Goal: Information Seeking & Learning: Check status

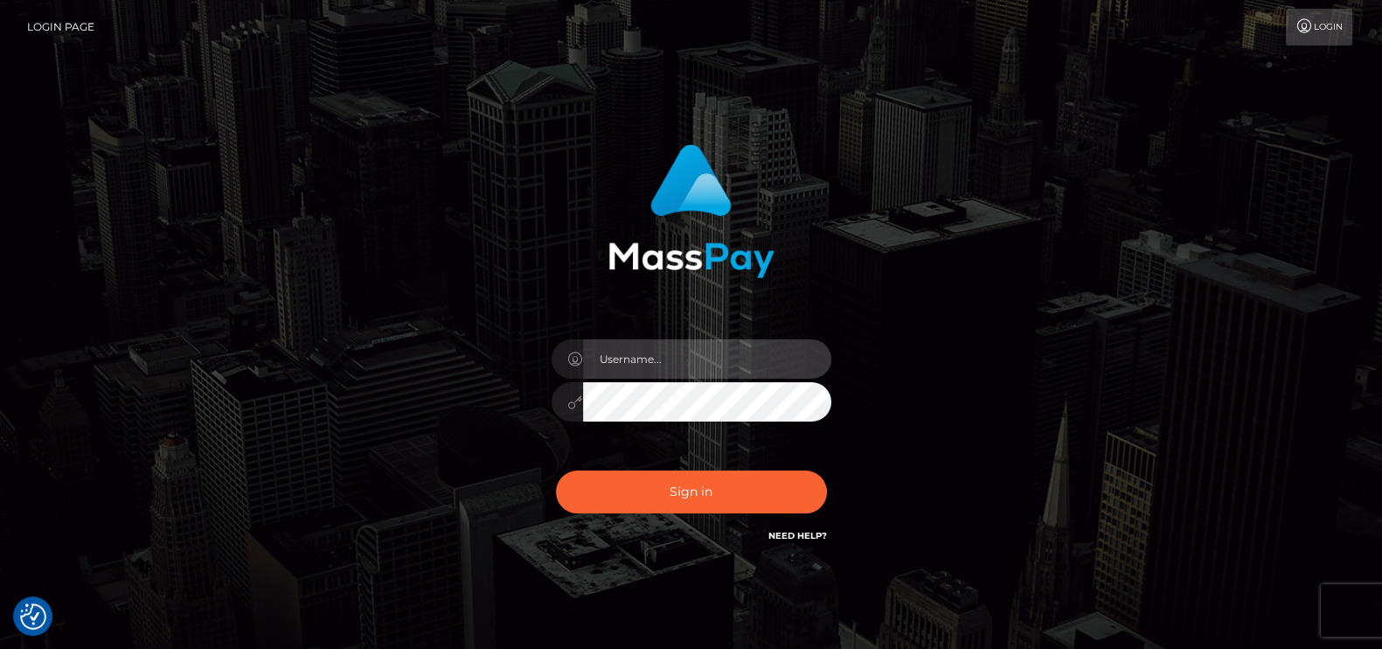
type input "petros.kidane"
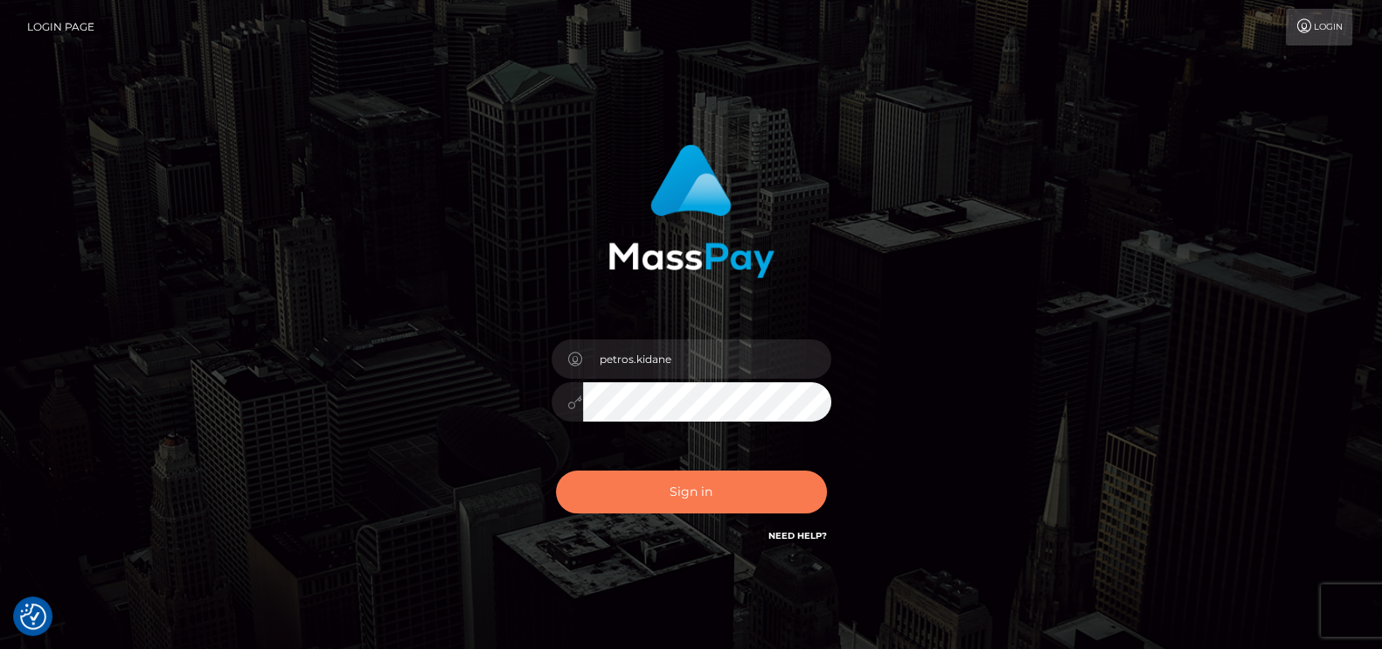
click at [695, 507] on button "Sign in" at bounding box center [691, 491] width 271 height 43
type input "petros.kidane"
click at [669, 496] on button "Sign in" at bounding box center [691, 491] width 271 height 43
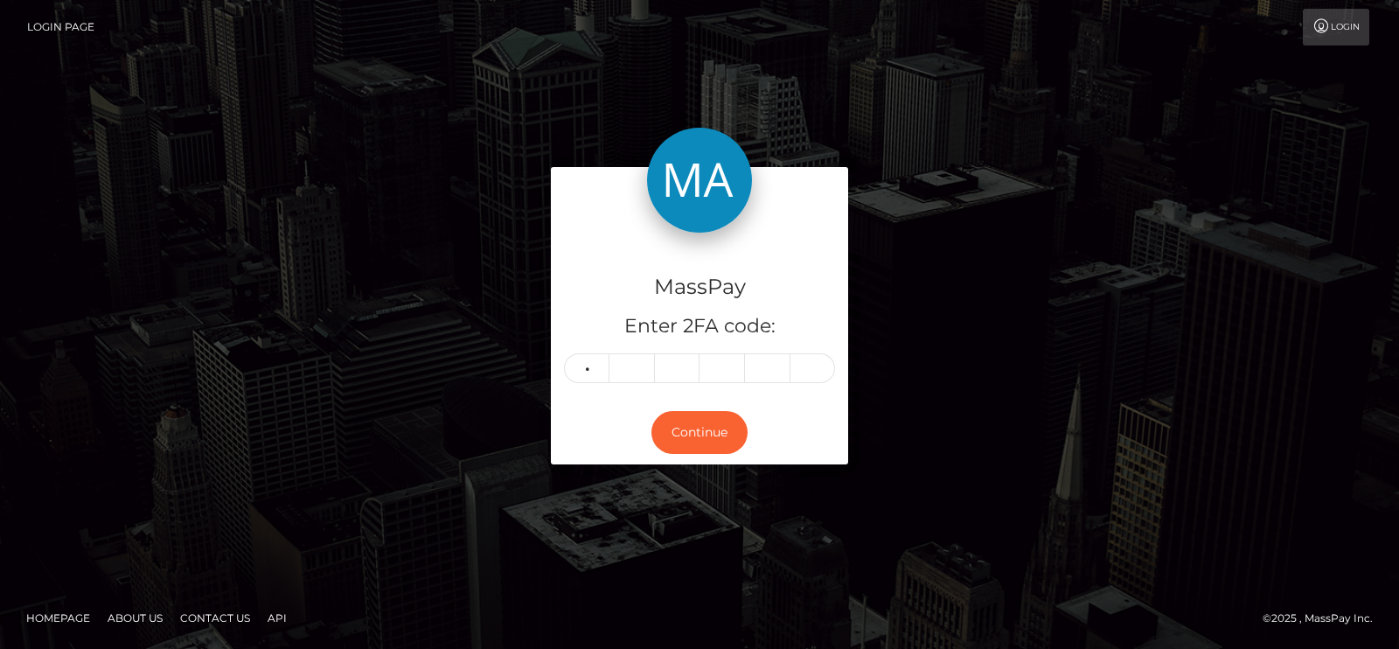
type input "6"
type input "3"
type input "8"
type input "9"
type input "0"
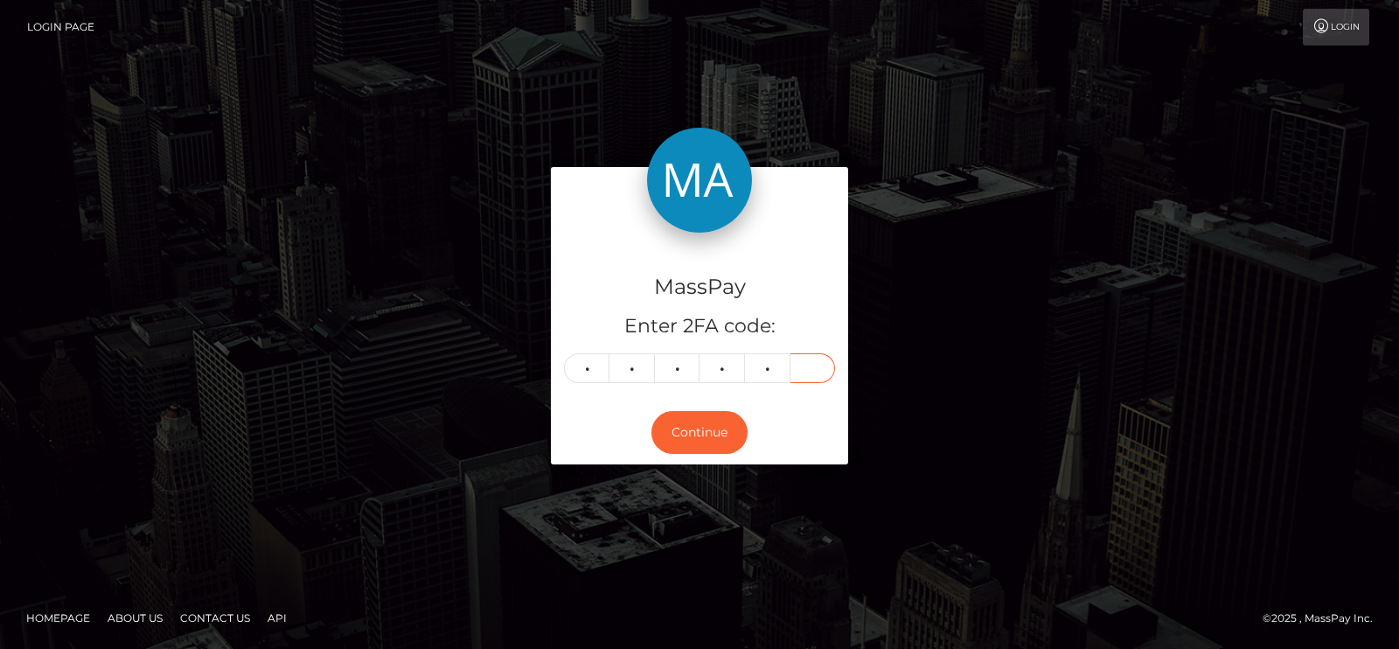
type input "5"
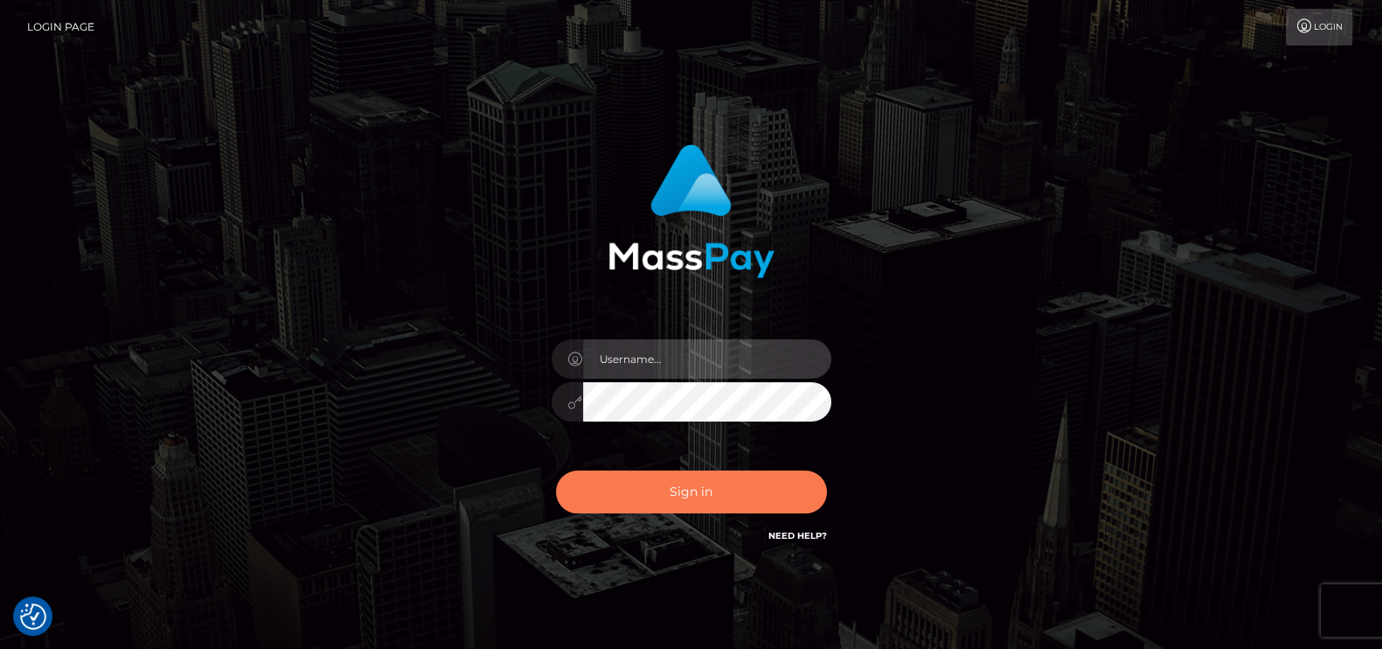
type input "petros.kidane"
click at [756, 497] on button "Sign in" at bounding box center [691, 491] width 271 height 43
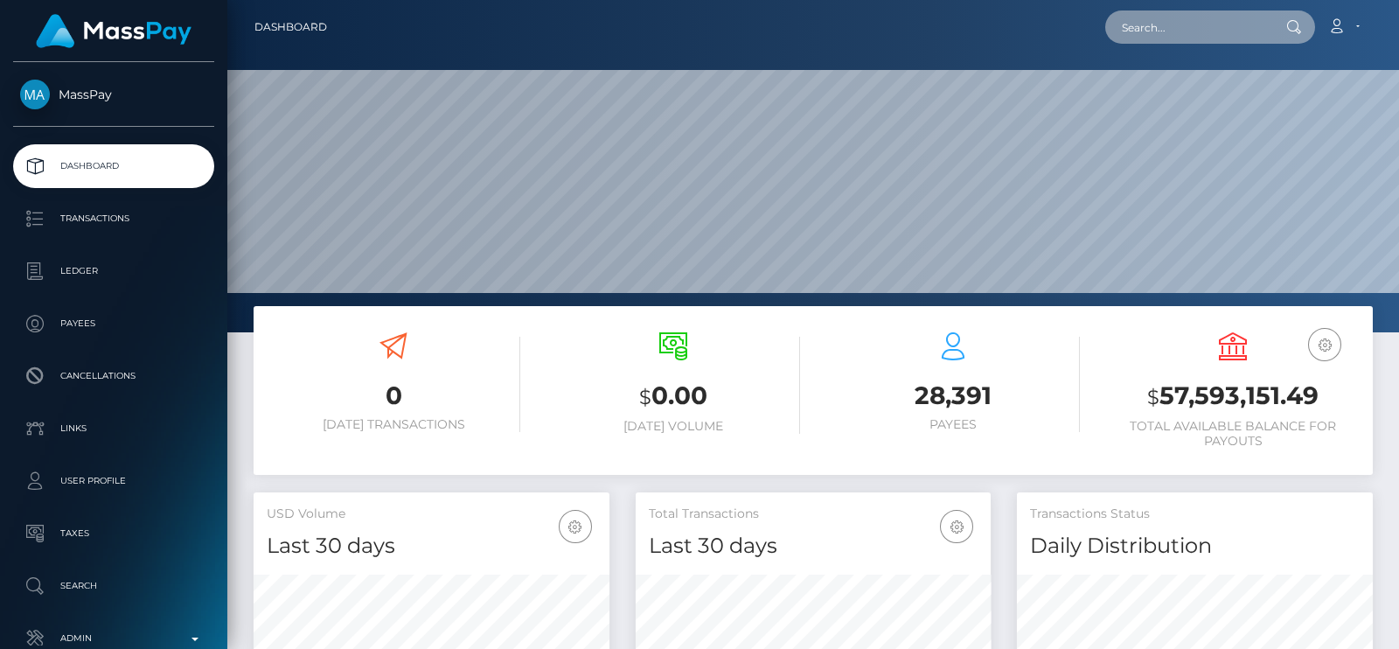
scroll to position [309, 355]
paste input "strawberrybunni2000@gmail.com"
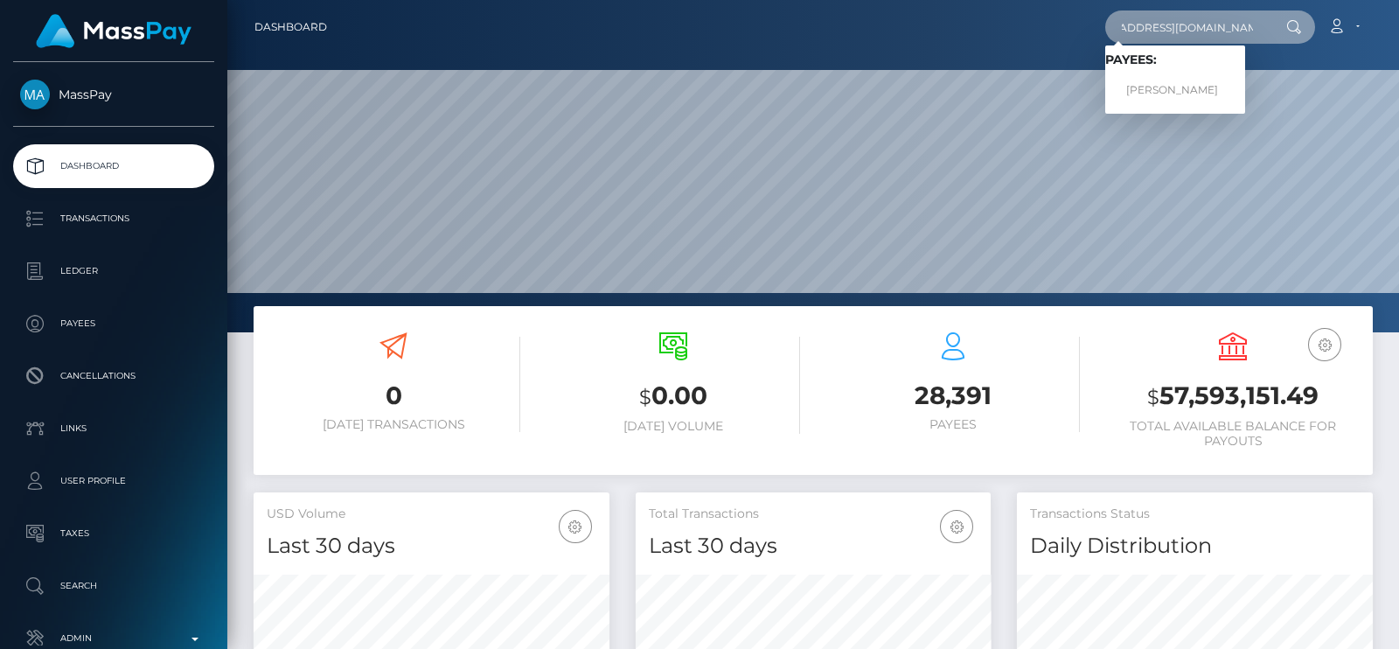
type input "strawberrybunni2000@gmail.com"
click at [1172, 72] on span "Payees: KAREN TRAN" at bounding box center [1175, 79] width 140 height 54
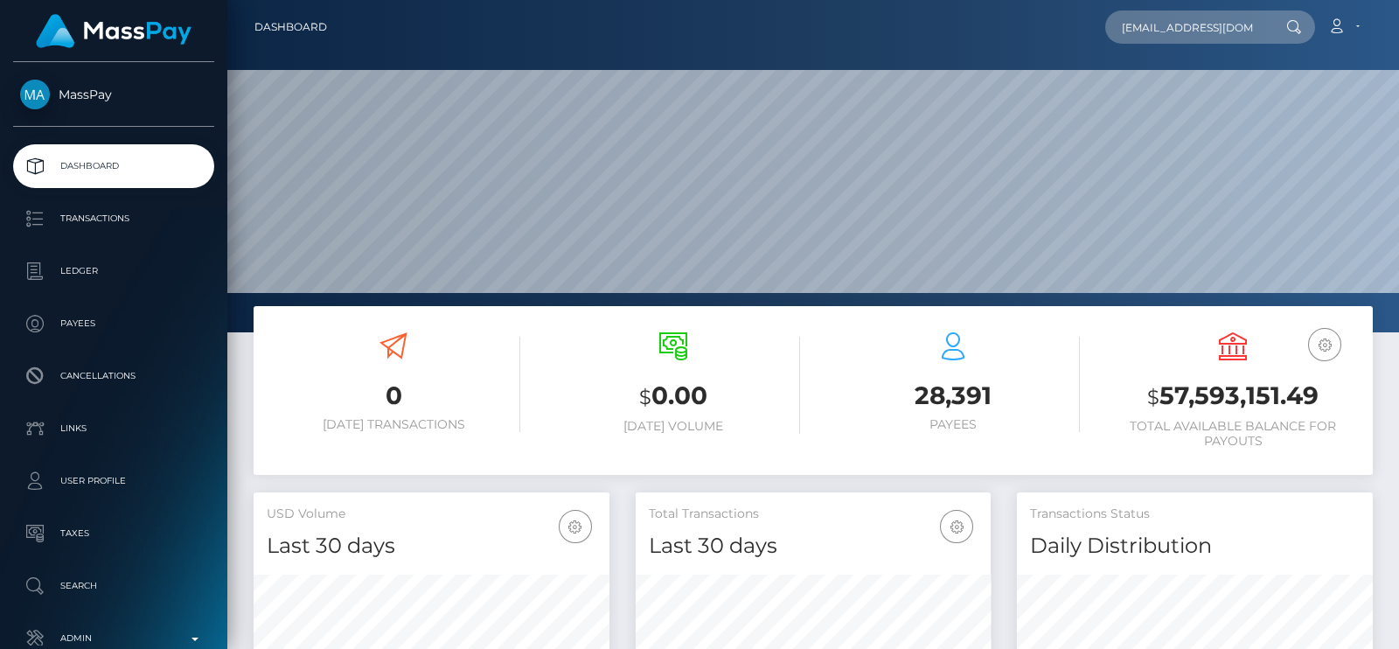
click at [1211, 42] on div "strawberrybunni2000@gmail.com Loading... Loading... Payees: KAREN TRAN Account …" at bounding box center [856, 27] width 1031 height 37
click at [1220, 32] on input "strawberrybunni2000@gmail.com" at bounding box center [1187, 26] width 164 height 33
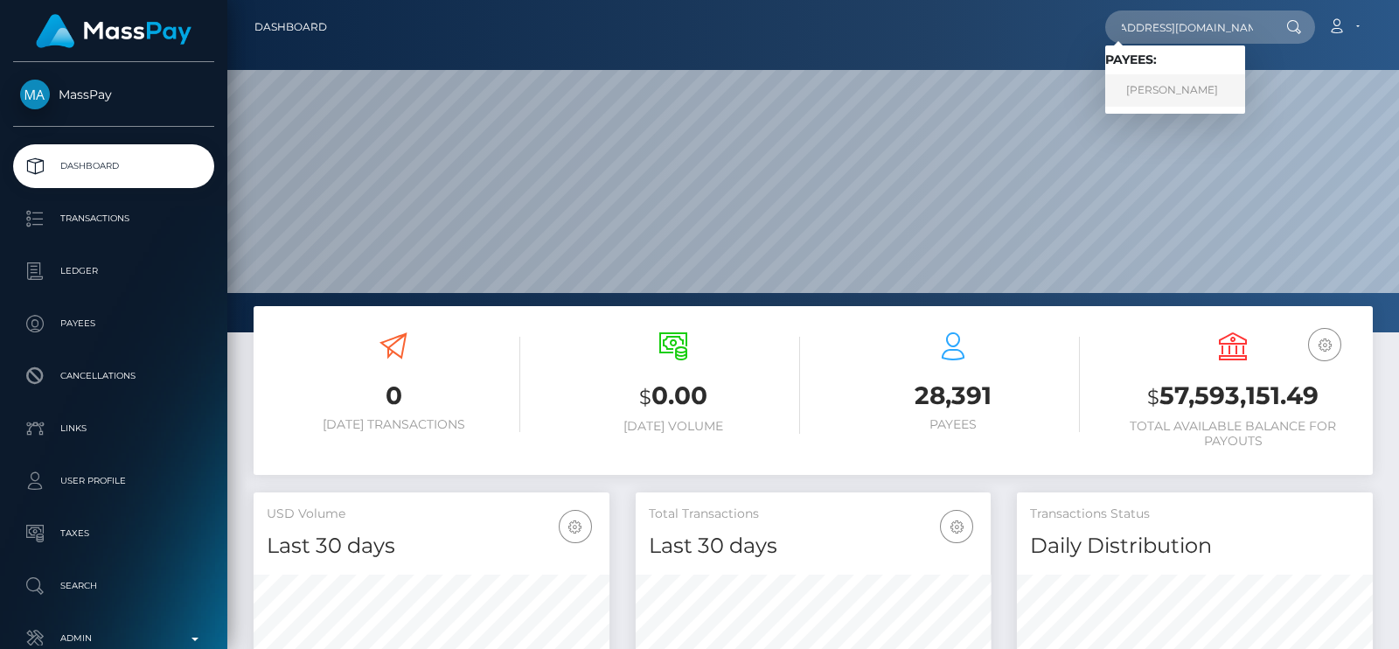
click at [1167, 80] on link "KAREN TRAN" at bounding box center [1175, 90] width 140 height 32
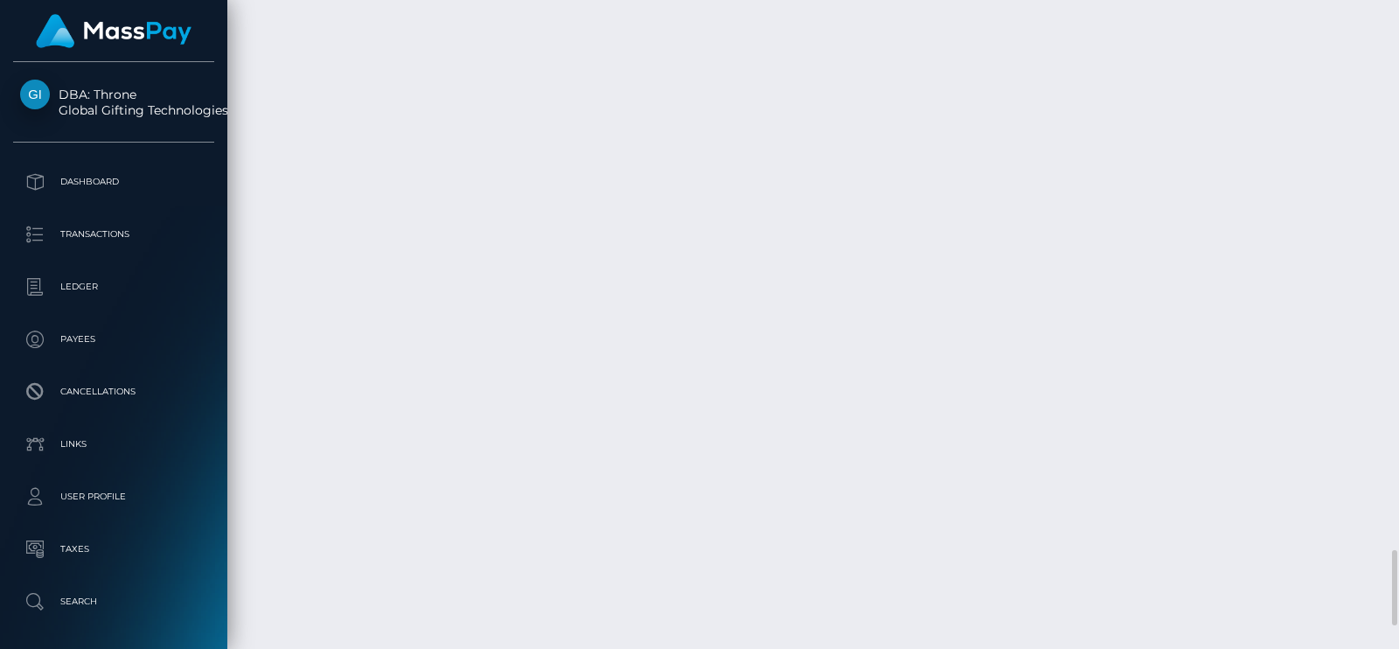
scroll to position [4262, 0]
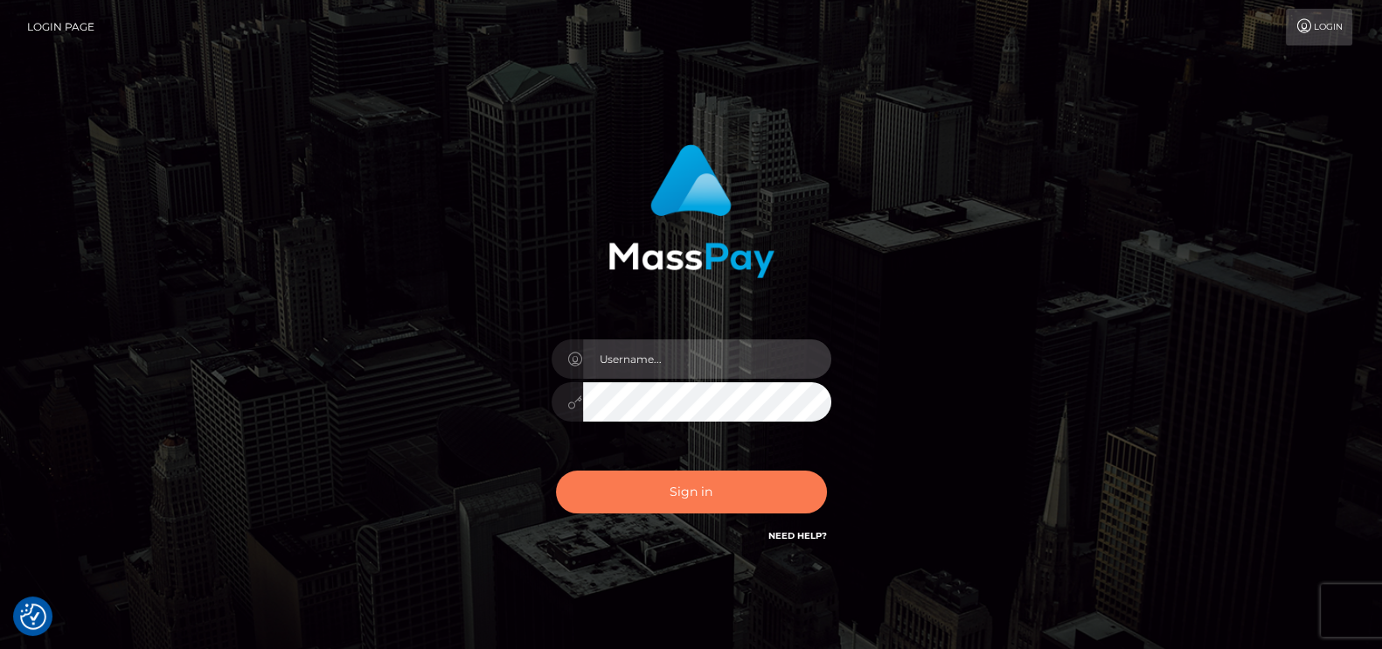
type input "petros.kidane"
click at [680, 479] on button "Sign in" at bounding box center [691, 491] width 271 height 43
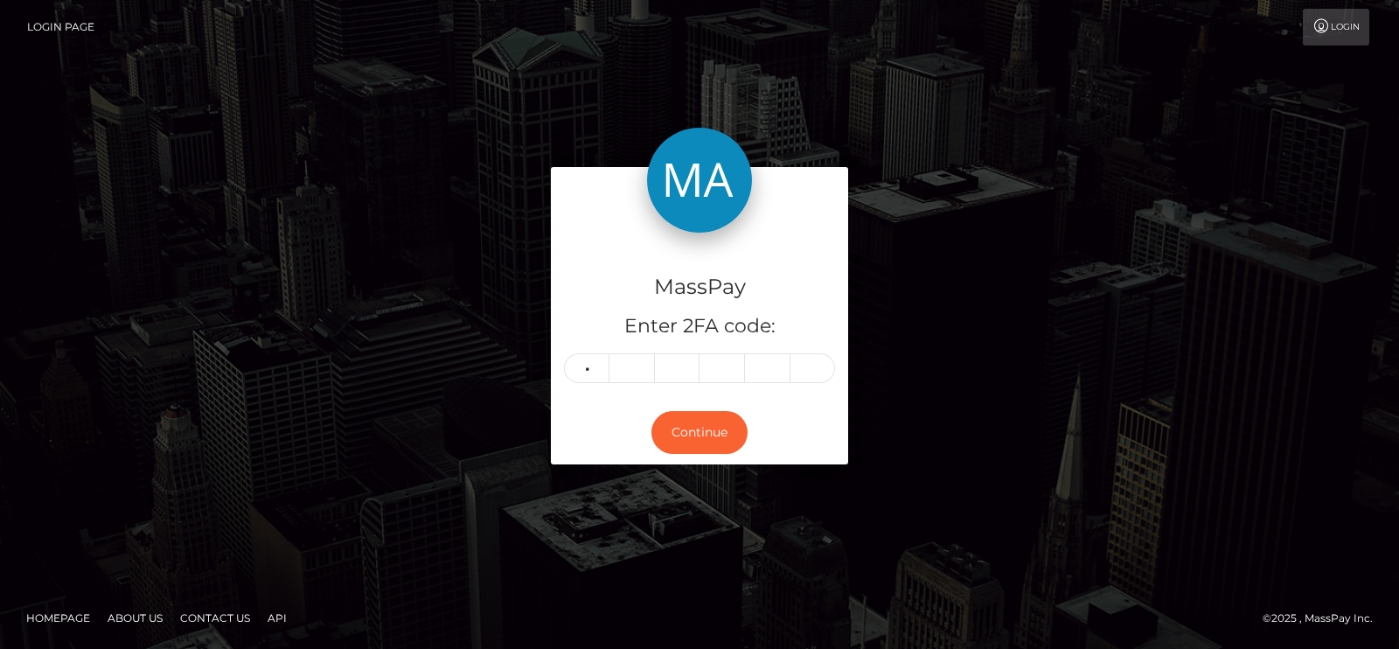
type input "7"
type input "2"
type input "1"
type input "3"
type input "7"
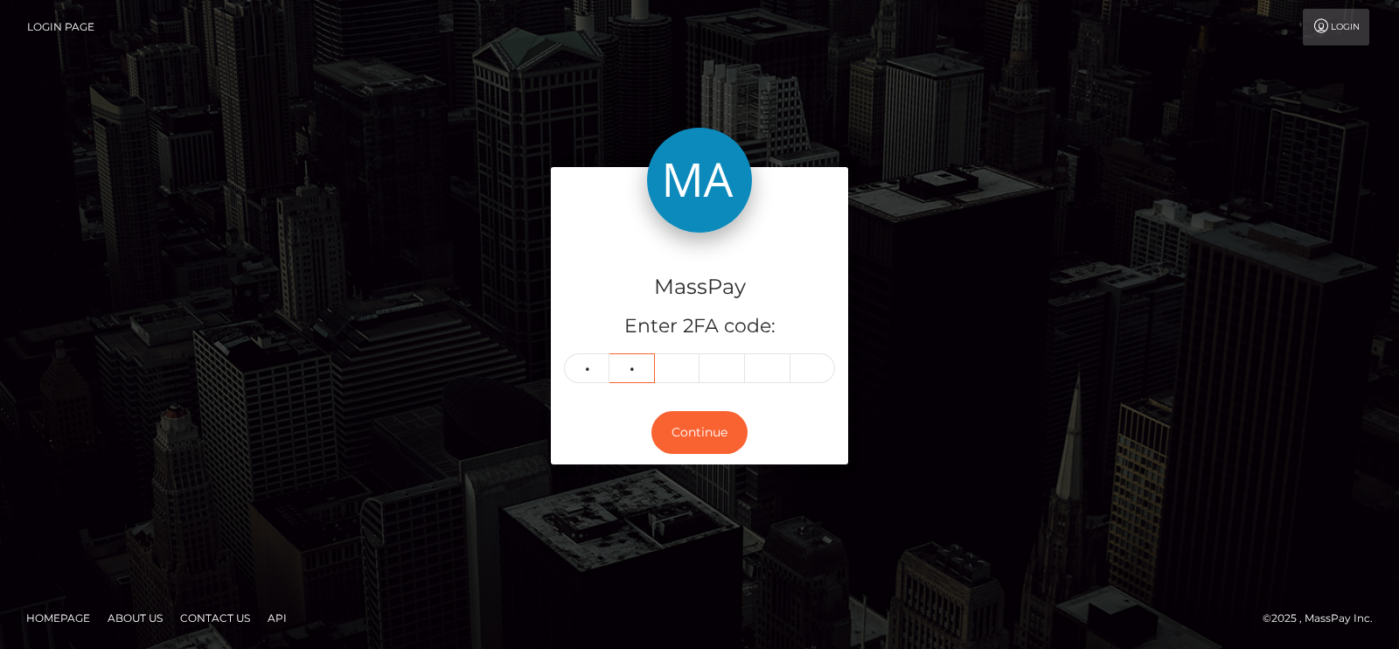
type input "3"
type input "1"
type input "3"
type input "1"
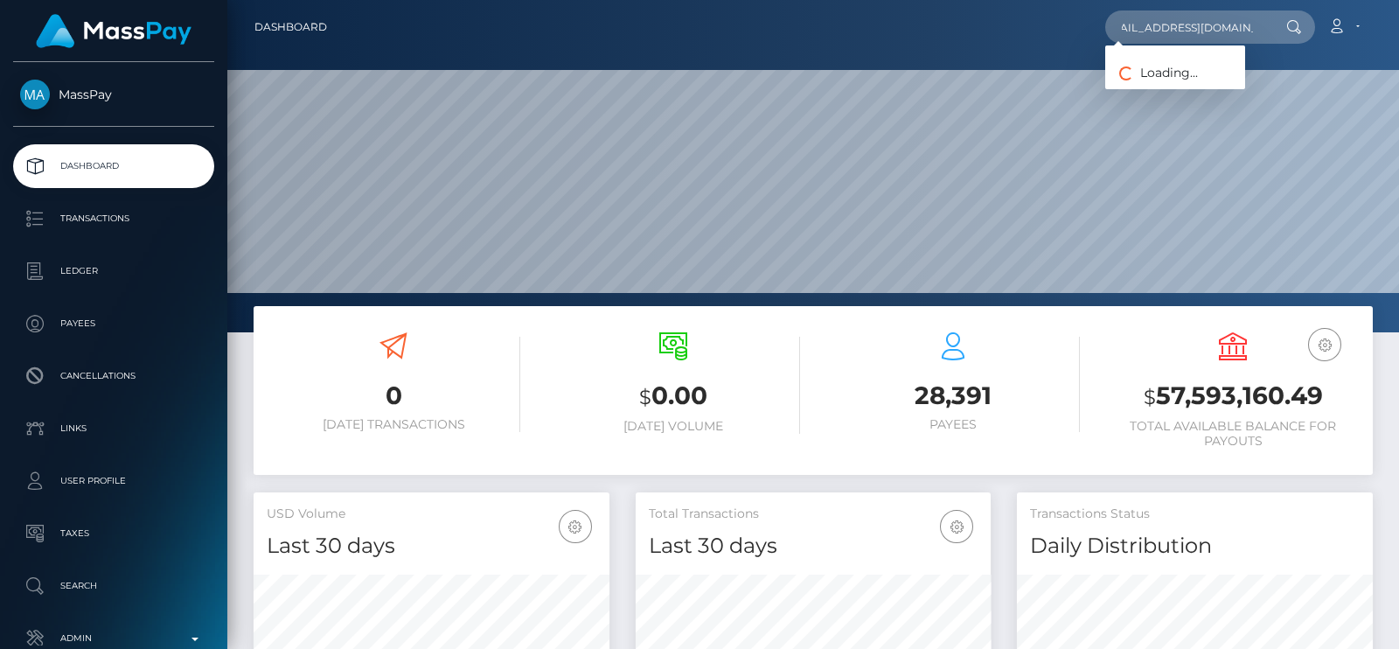
scroll to position [309, 355]
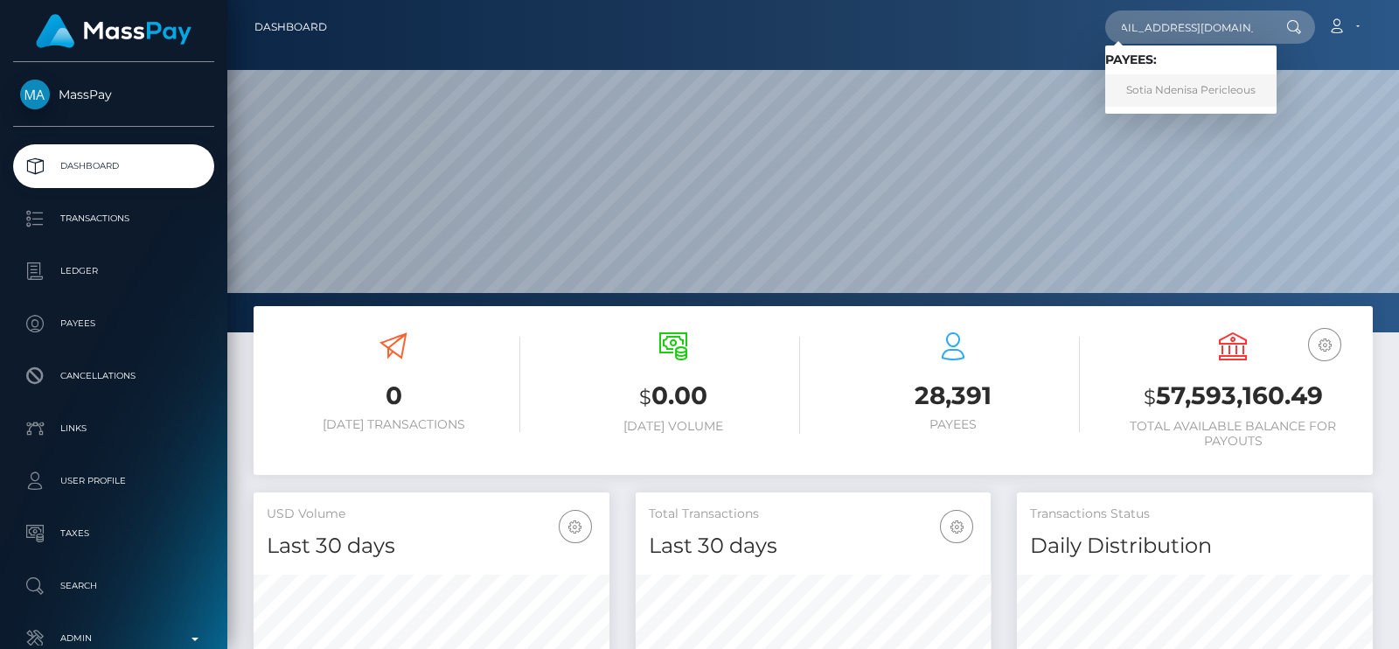
click at [1150, 85] on link "Sotia Ndenisa Pericleous" at bounding box center [1190, 90] width 171 height 32
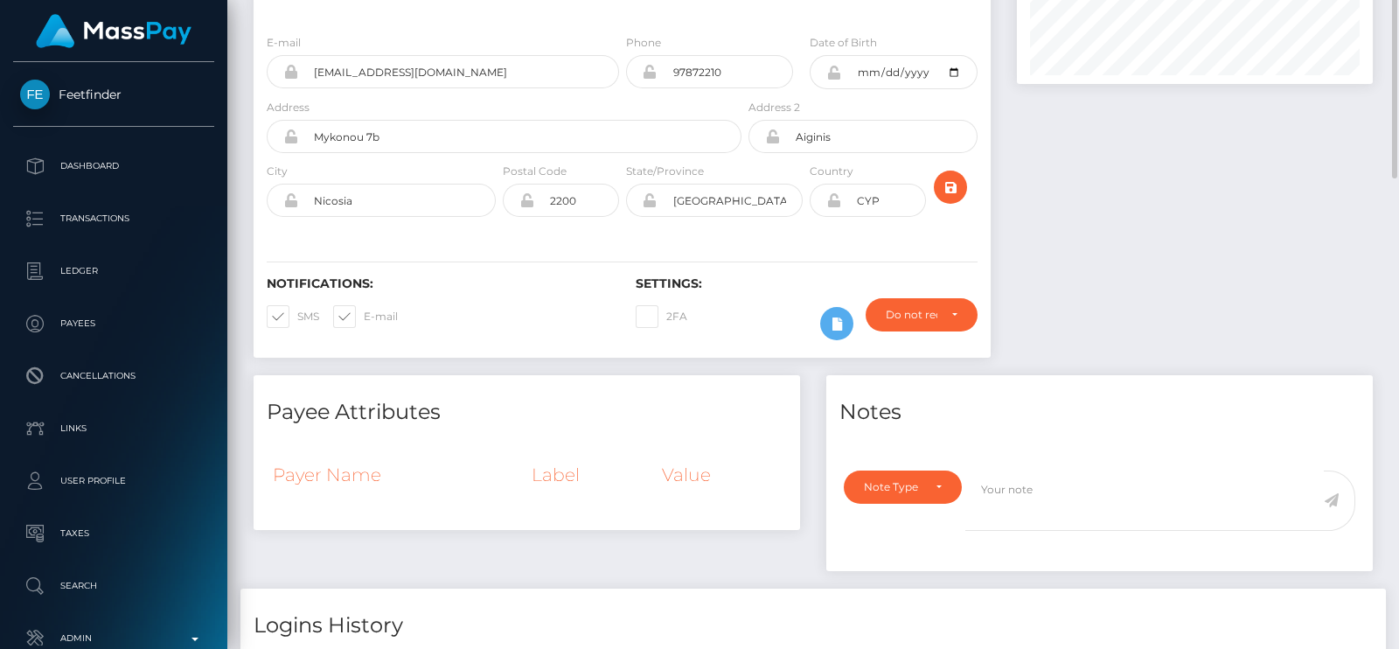
scroll to position [328, 0]
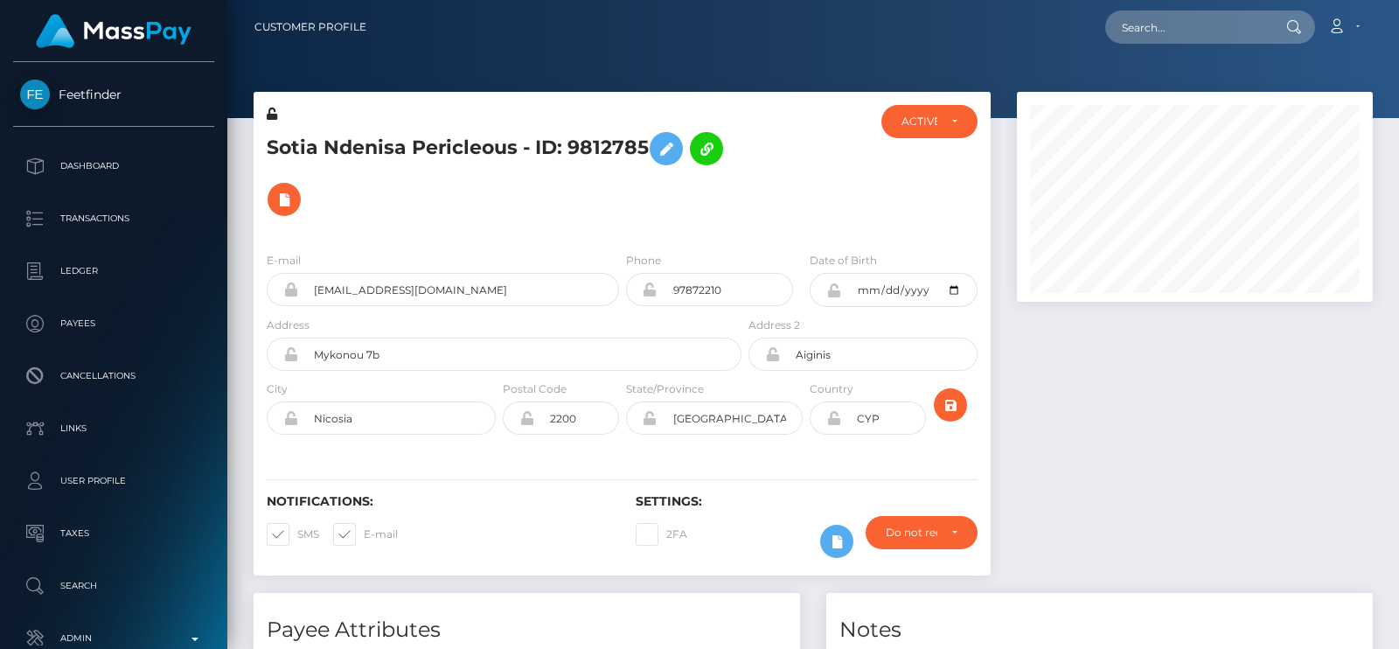
scroll to position [209, 355]
click at [1143, 24] on input "text" at bounding box center [1187, 26] width 164 height 33
paste input "[EMAIL_ADDRESS][DOMAIN_NAME]"
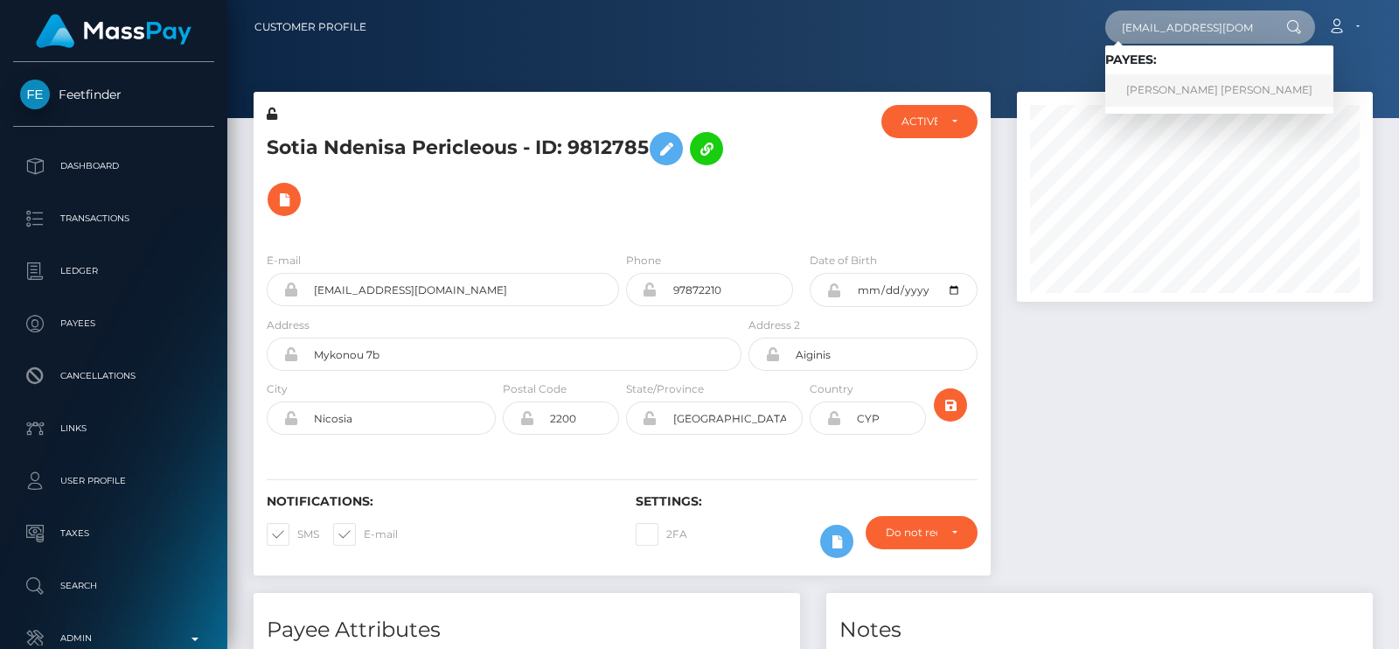
type input "[EMAIL_ADDRESS][DOMAIN_NAME]"
click at [1192, 87] on link "[PERSON_NAME] [PERSON_NAME]" at bounding box center [1219, 90] width 228 height 32
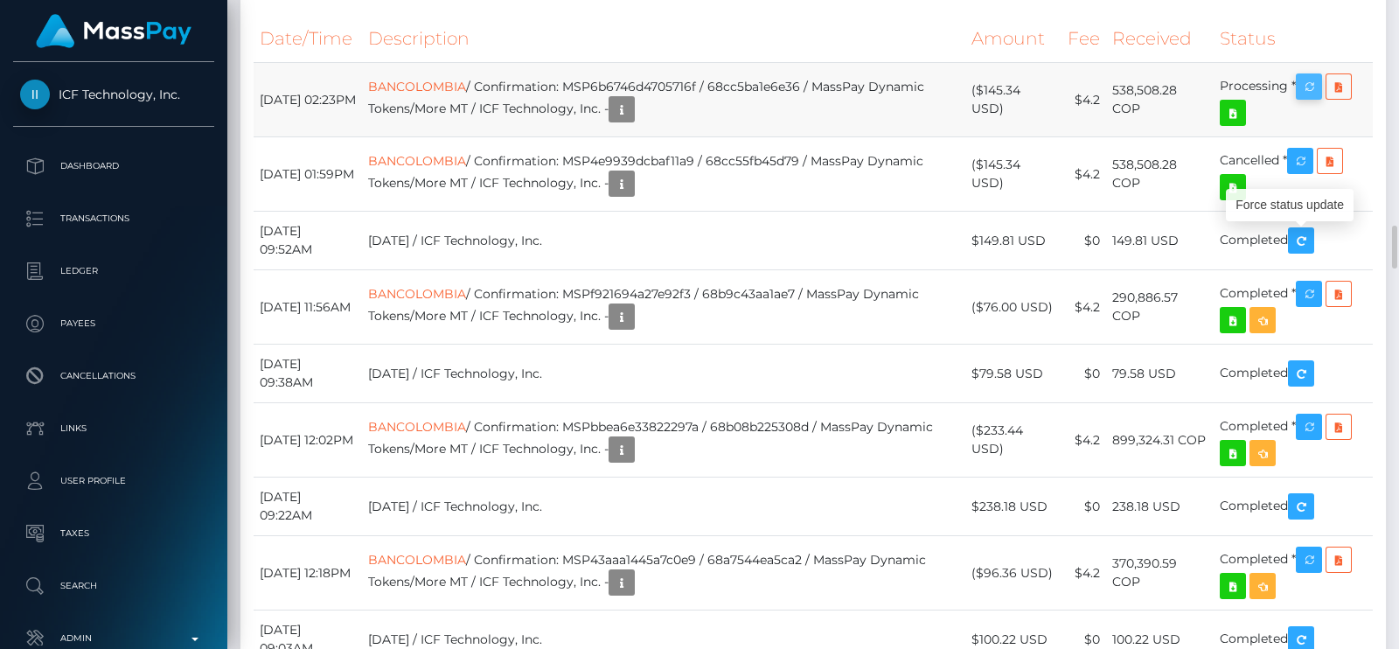
scroll to position [209, 355]
click at [1311, 98] on icon "button" at bounding box center [1308, 87] width 21 height 22
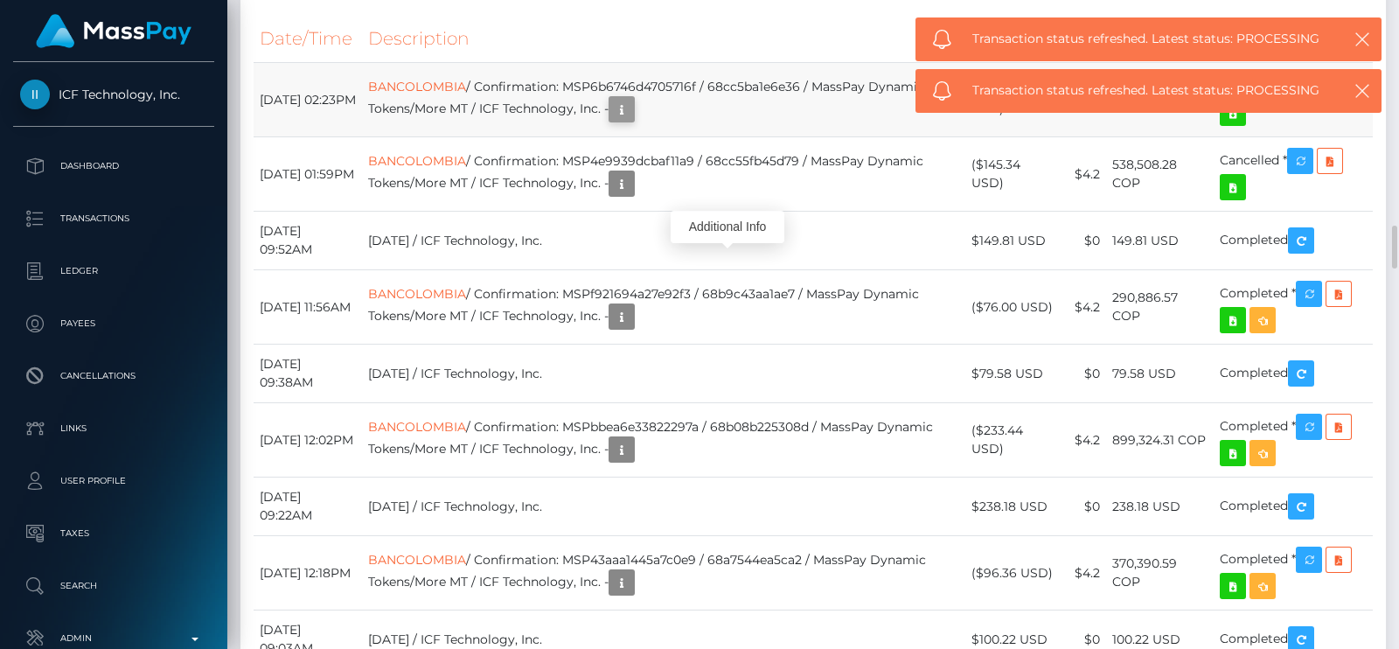
click at [632, 121] on icon "button" at bounding box center [621, 110] width 21 height 22
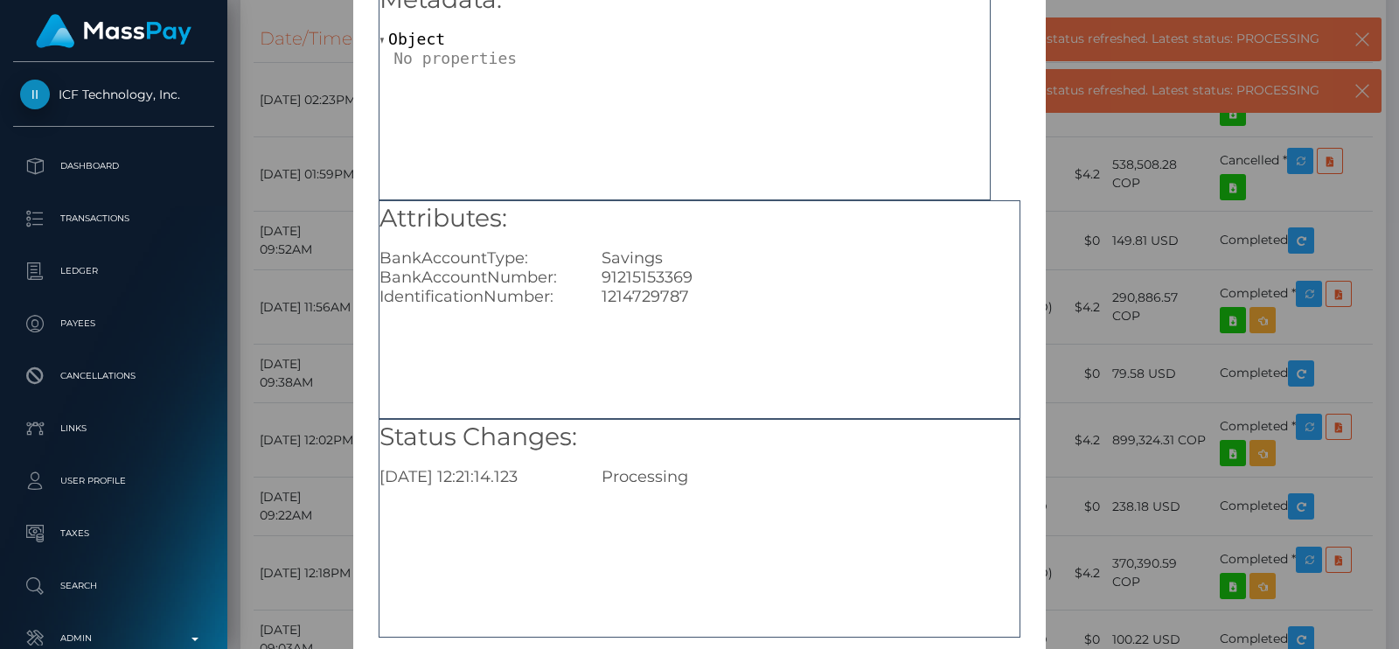
scroll to position [183, 0]
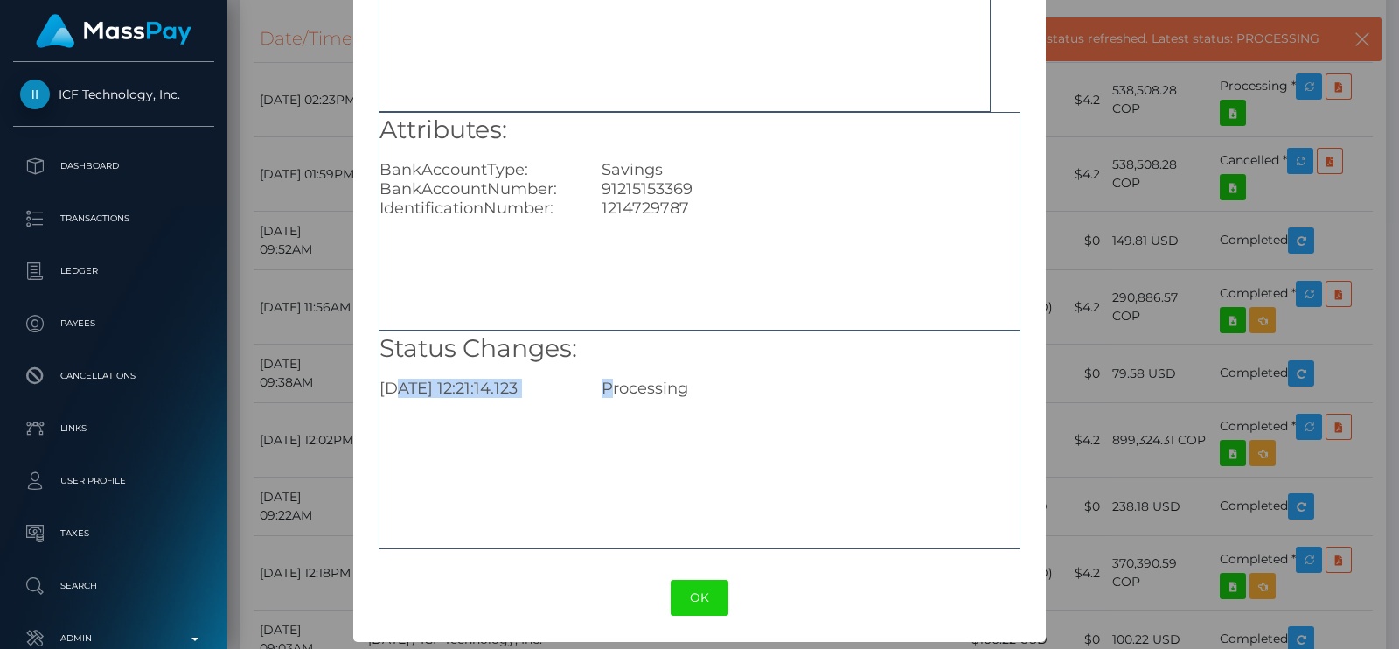
drag, startPoint x: 396, startPoint y: 390, endPoint x: 614, endPoint y: 373, distance: 218.3
click at [611, 372] on div "Status Changes: 2025-09-18 12:21:14.123 Processing" at bounding box center [699, 364] width 640 height 67
click at [674, 386] on div "Processing" at bounding box center [810, 388] width 444 height 19
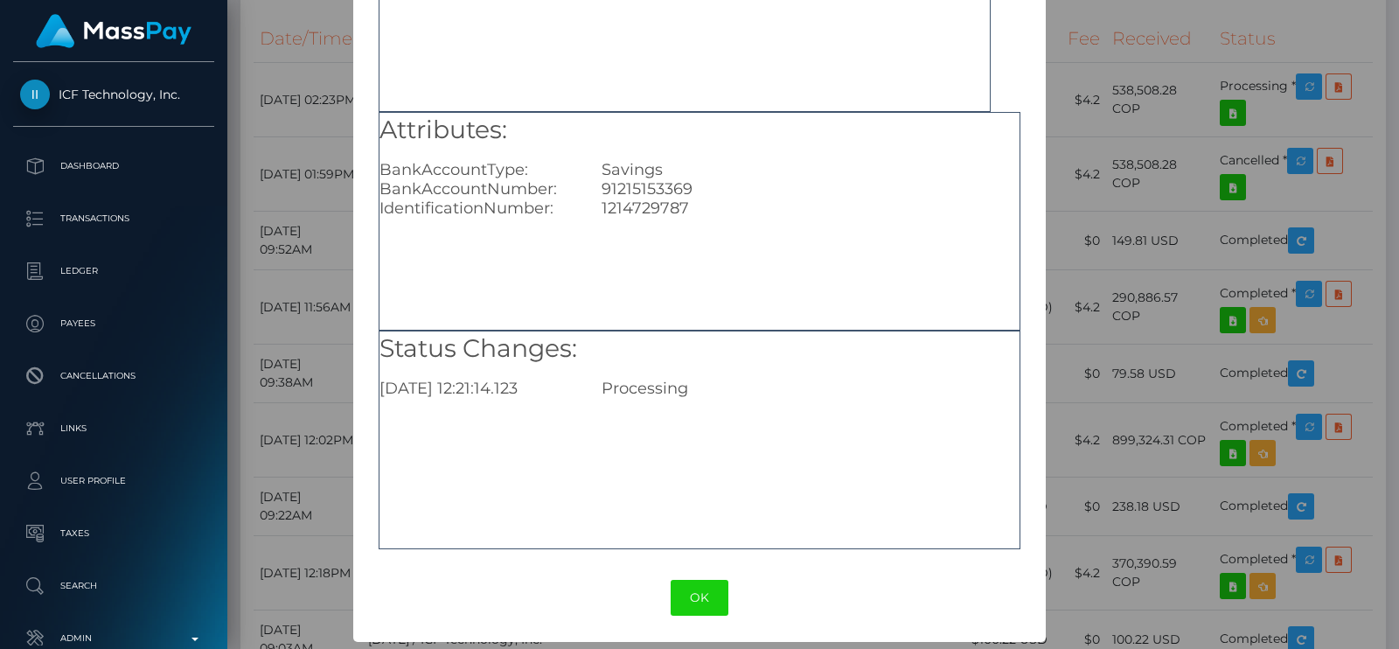
click at [781, 518] on div "Status Changes: 2025-09-18 12:21:14.123 Processing" at bounding box center [700, 439] width 642 height 219
click at [715, 594] on button "OK" at bounding box center [700, 598] width 58 height 36
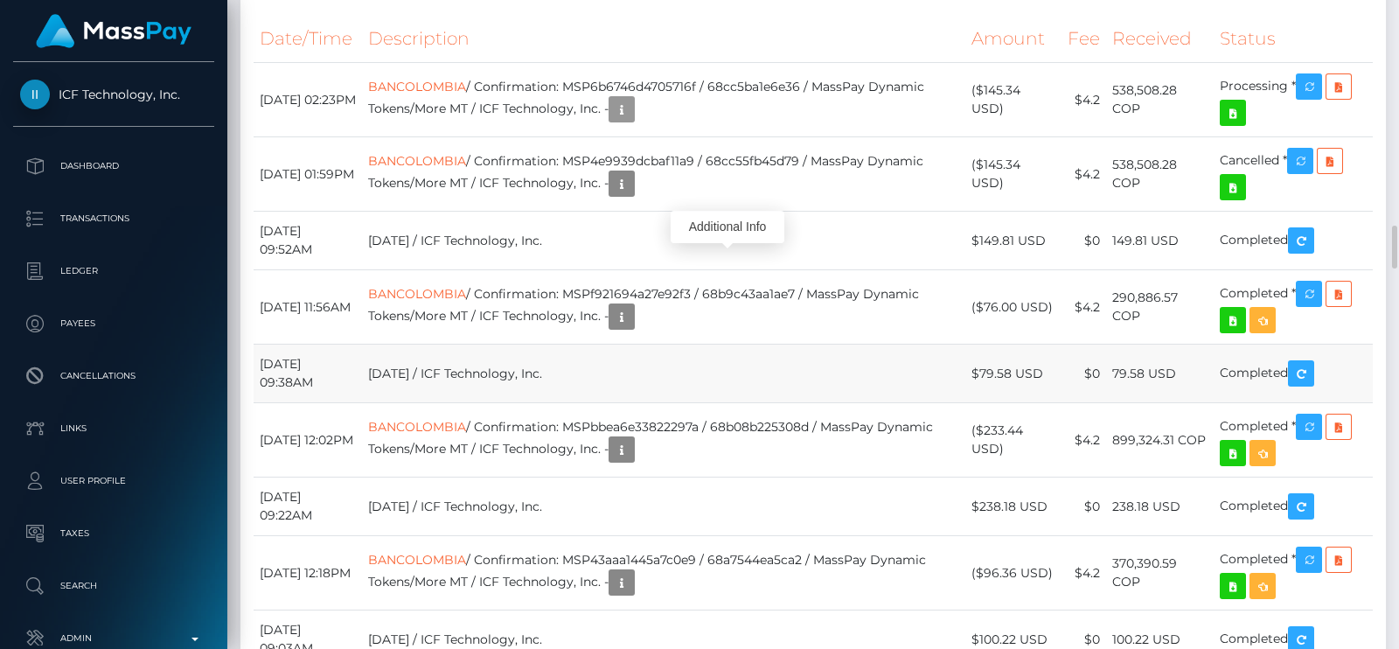
scroll to position [209, 355]
click at [632, 121] on icon "button" at bounding box center [621, 110] width 21 height 22
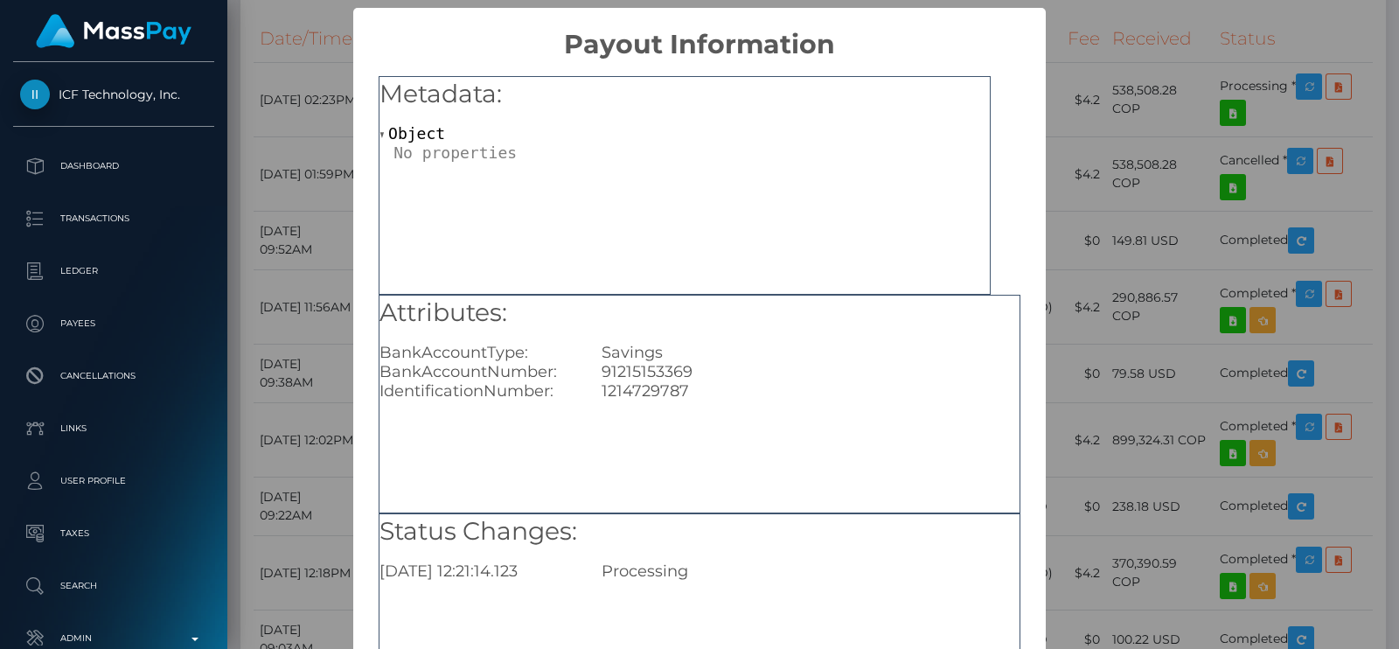
click at [637, 358] on div "Savings" at bounding box center [810, 352] width 444 height 19
copy div "Savings"
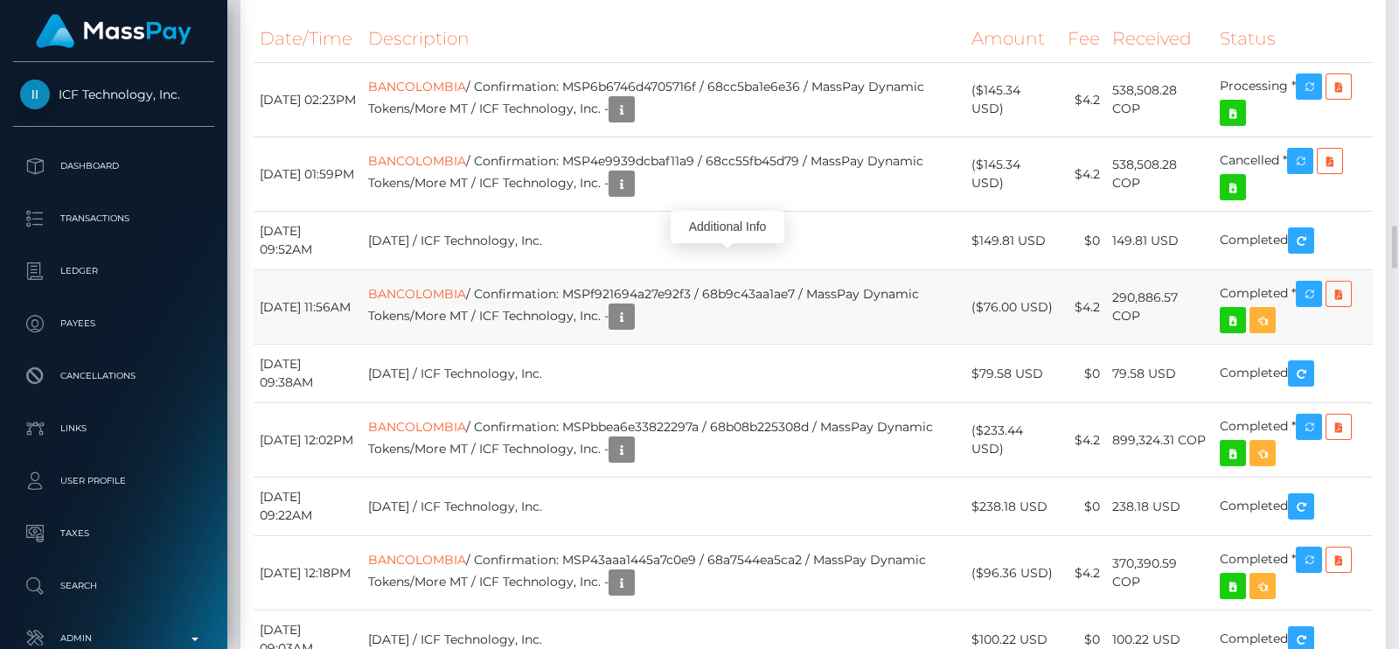
click at [674, 344] on td "BANCOLOMBIA / Confirmation: MSPf921694a27e92f3 / 68b9c43aa1ae7 / MassPay Dynami…" at bounding box center [663, 307] width 603 height 74
click at [632, 328] on icon "button" at bounding box center [621, 317] width 21 height 22
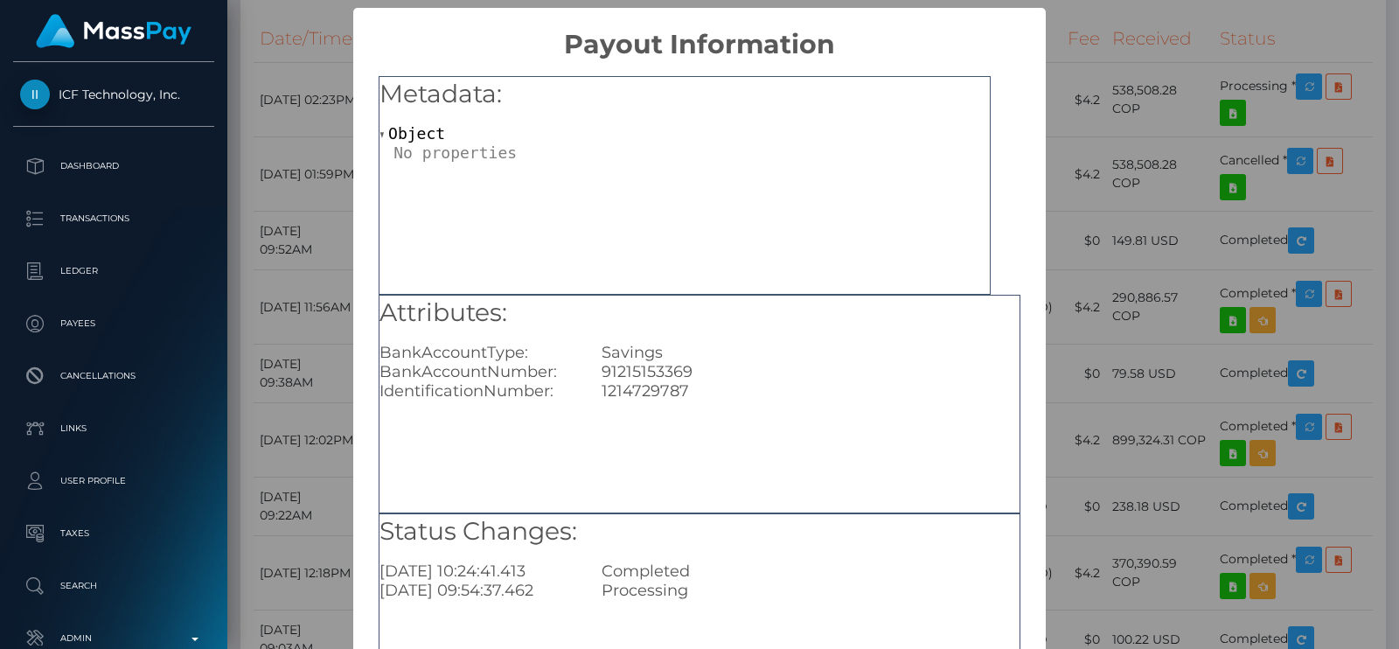
click at [887, 311] on h5 "Attributes:" at bounding box center [699, 313] width 640 height 35
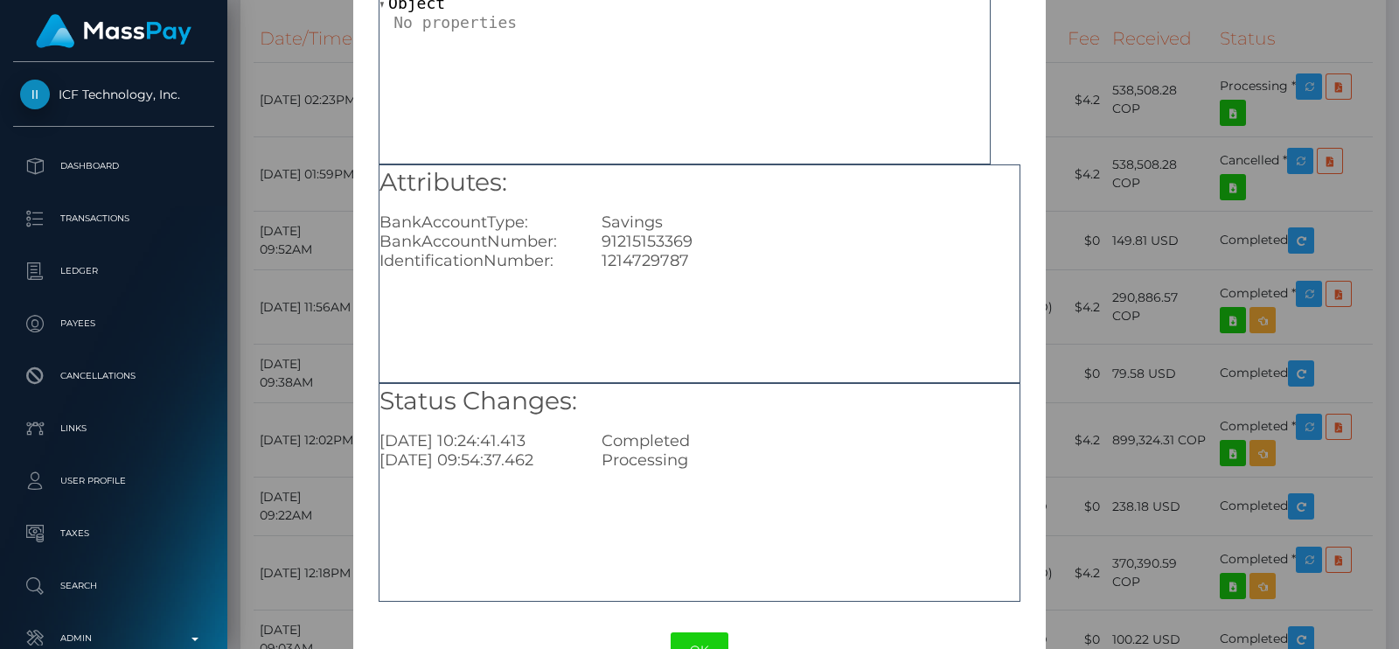
scroll to position [183, 0]
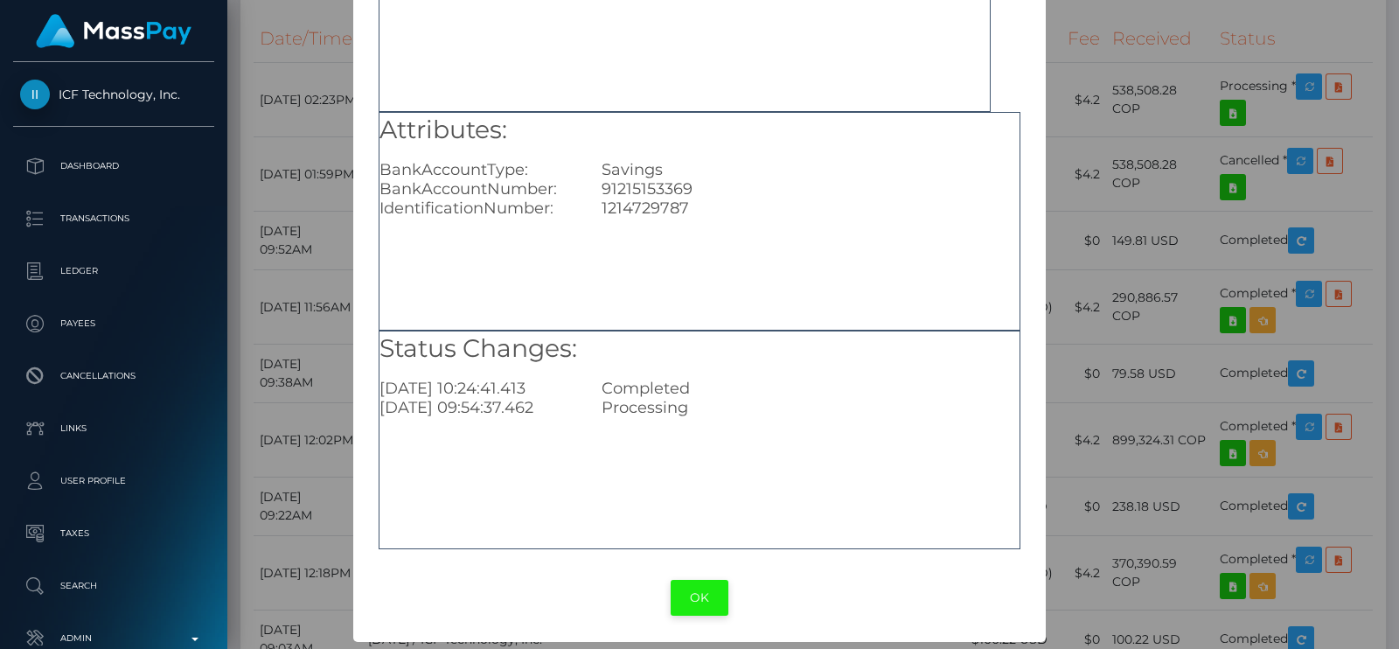
click at [692, 609] on button "OK" at bounding box center [700, 598] width 58 height 36
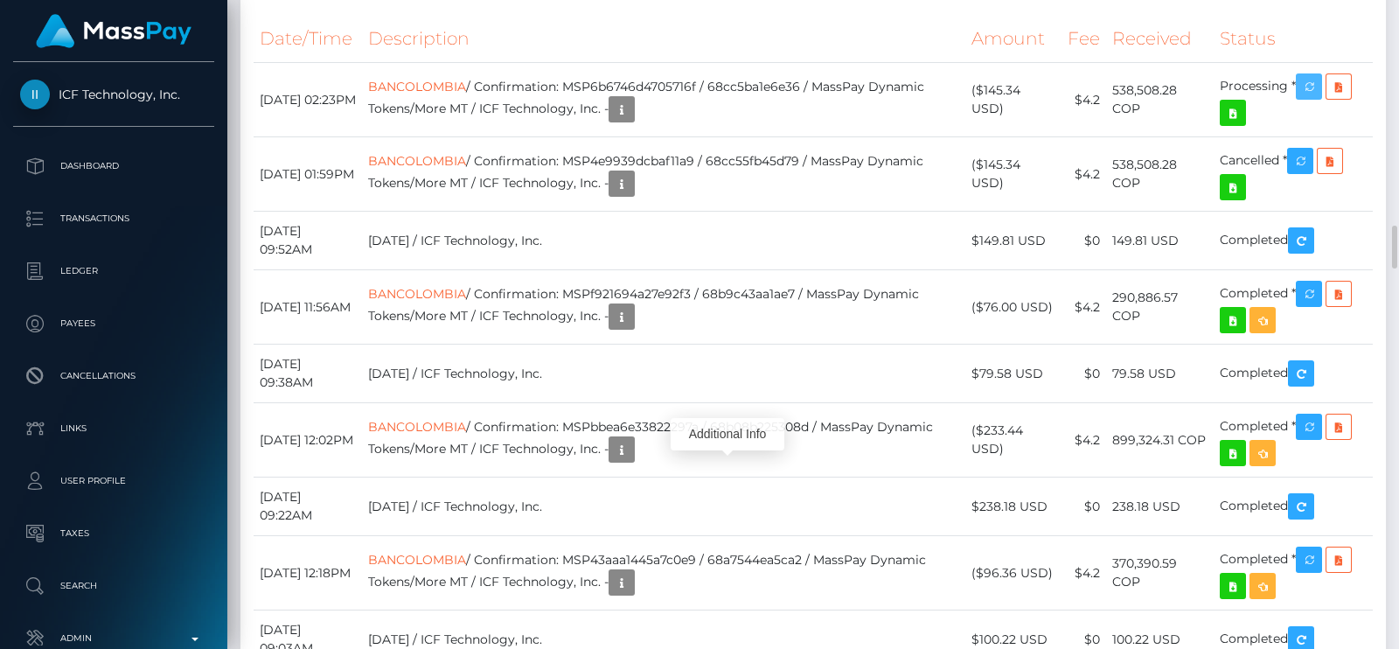
scroll to position [209, 355]
click at [1305, 98] on icon "button" at bounding box center [1308, 87] width 21 height 22
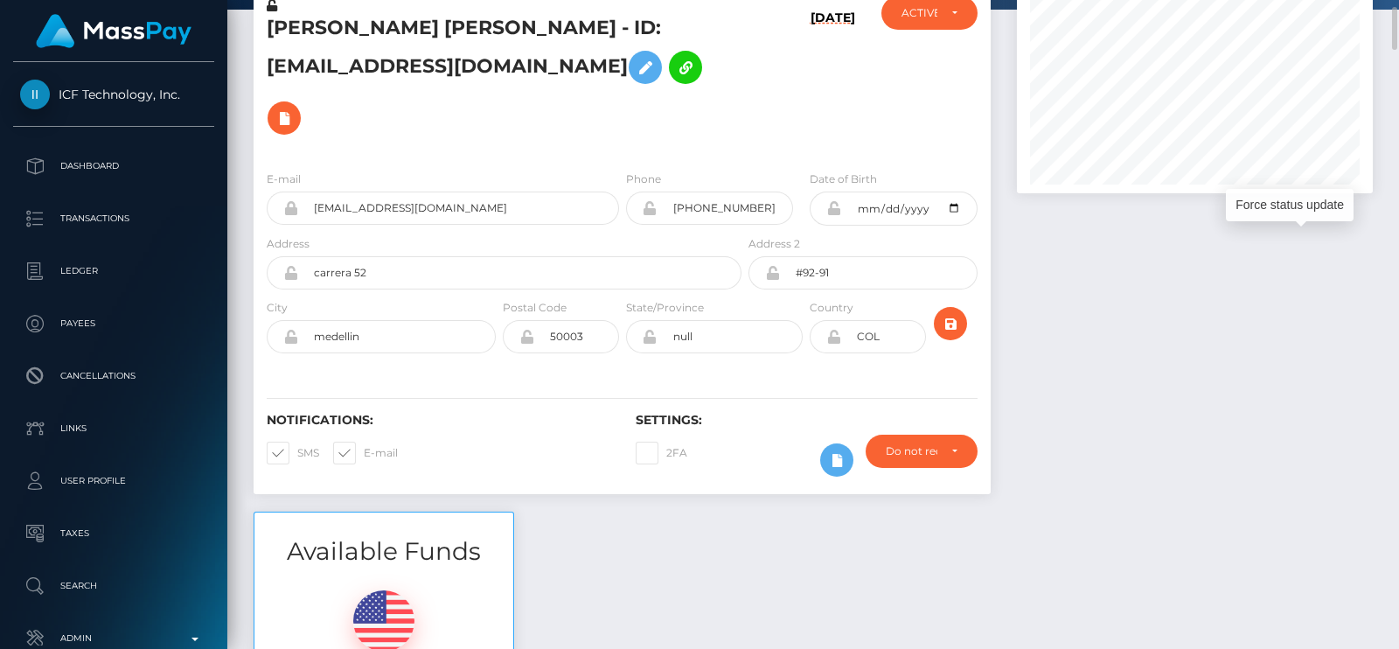
scroll to position [0, 0]
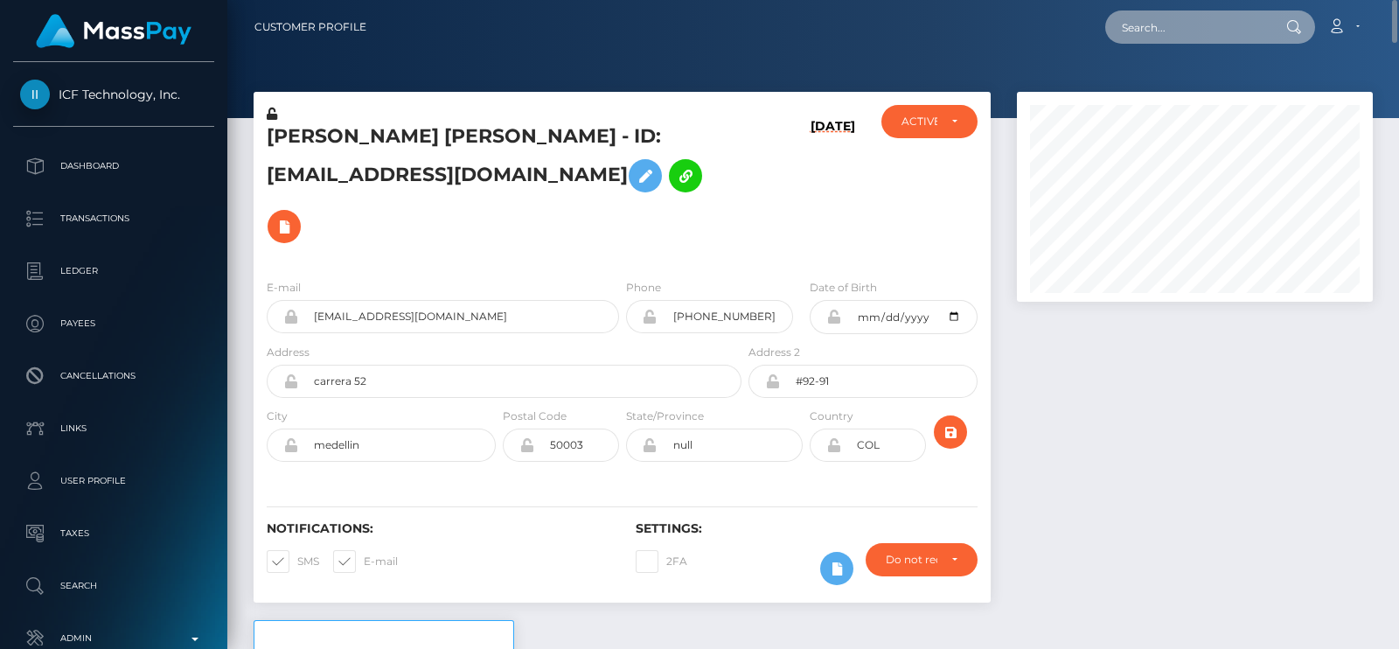
click at [1137, 30] on input "text" at bounding box center [1187, 26] width 164 height 33
paste input "lillydenogean@gmail.com"
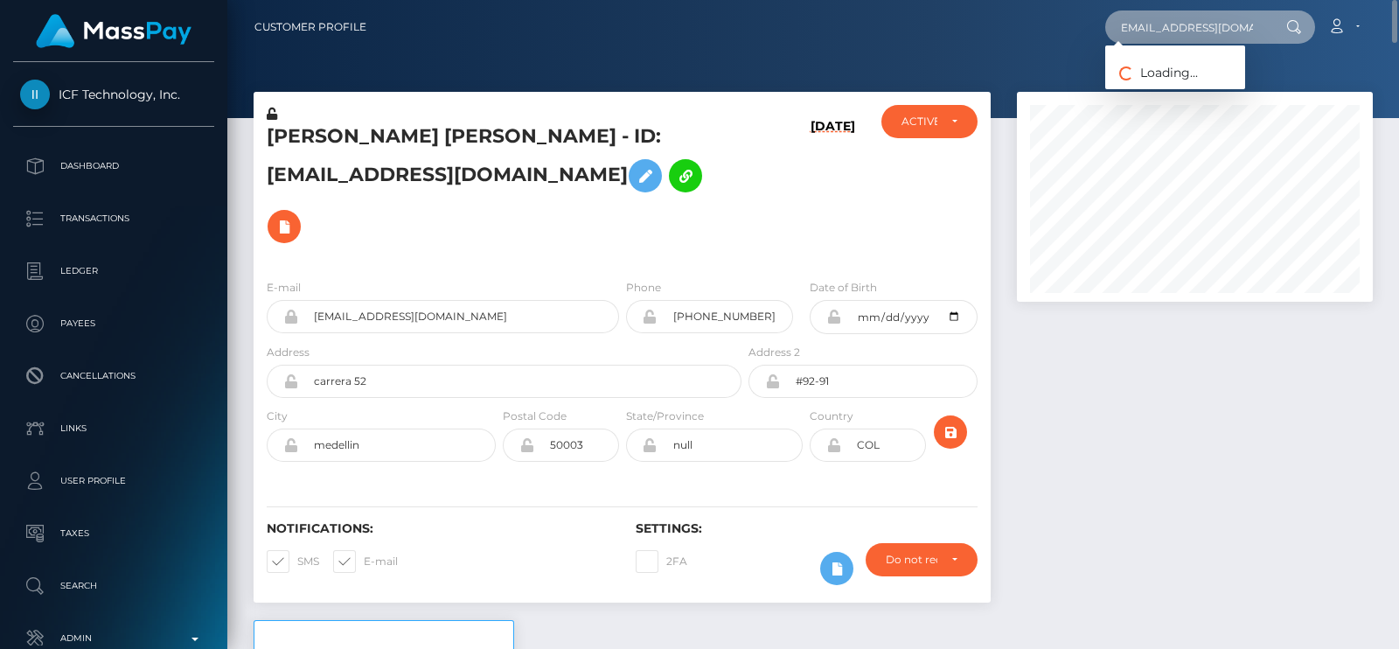
type input "lillydenogean@gmail.com"
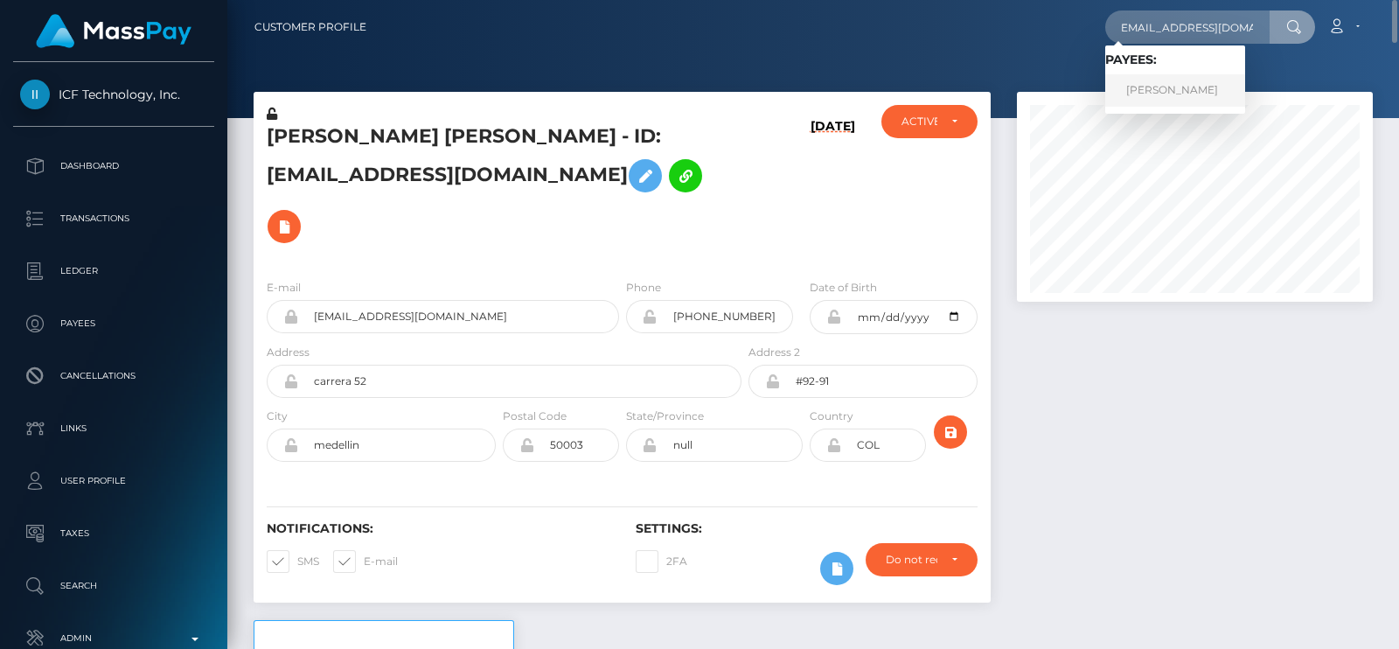
click at [1163, 87] on link "LILLY STARR DENOGEAN" at bounding box center [1175, 90] width 140 height 32
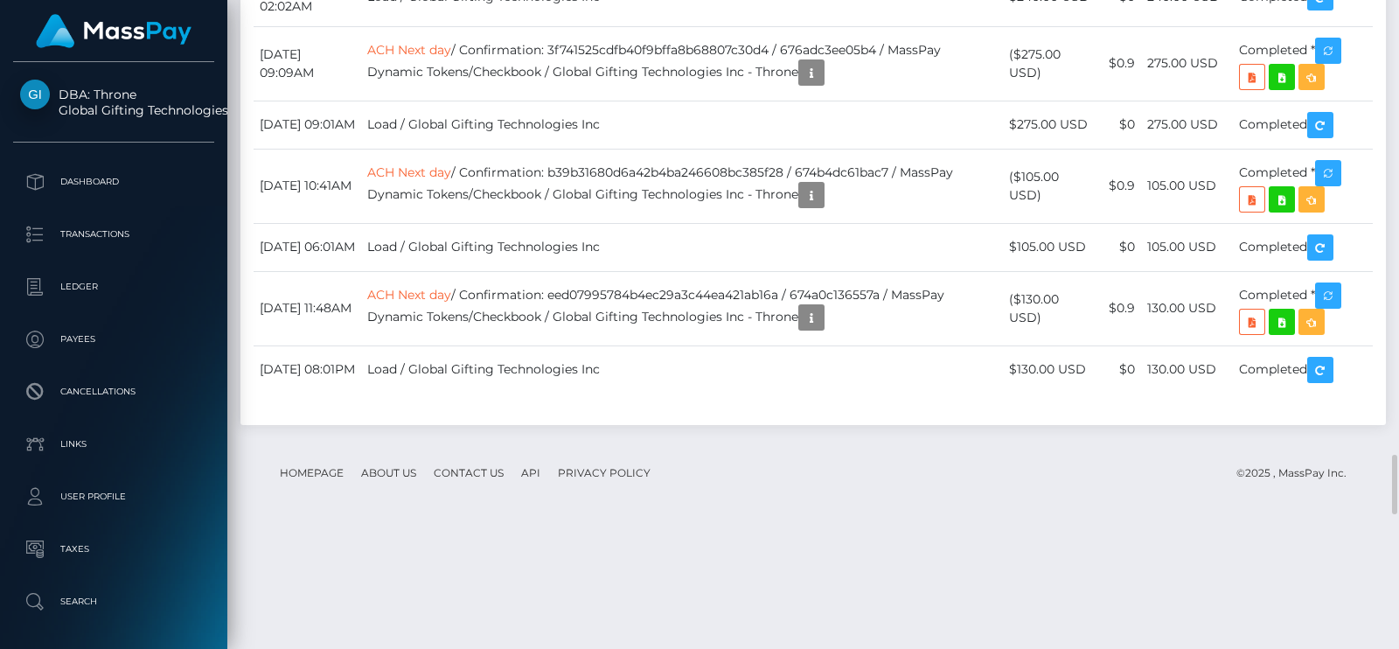
scroll to position [4590, 0]
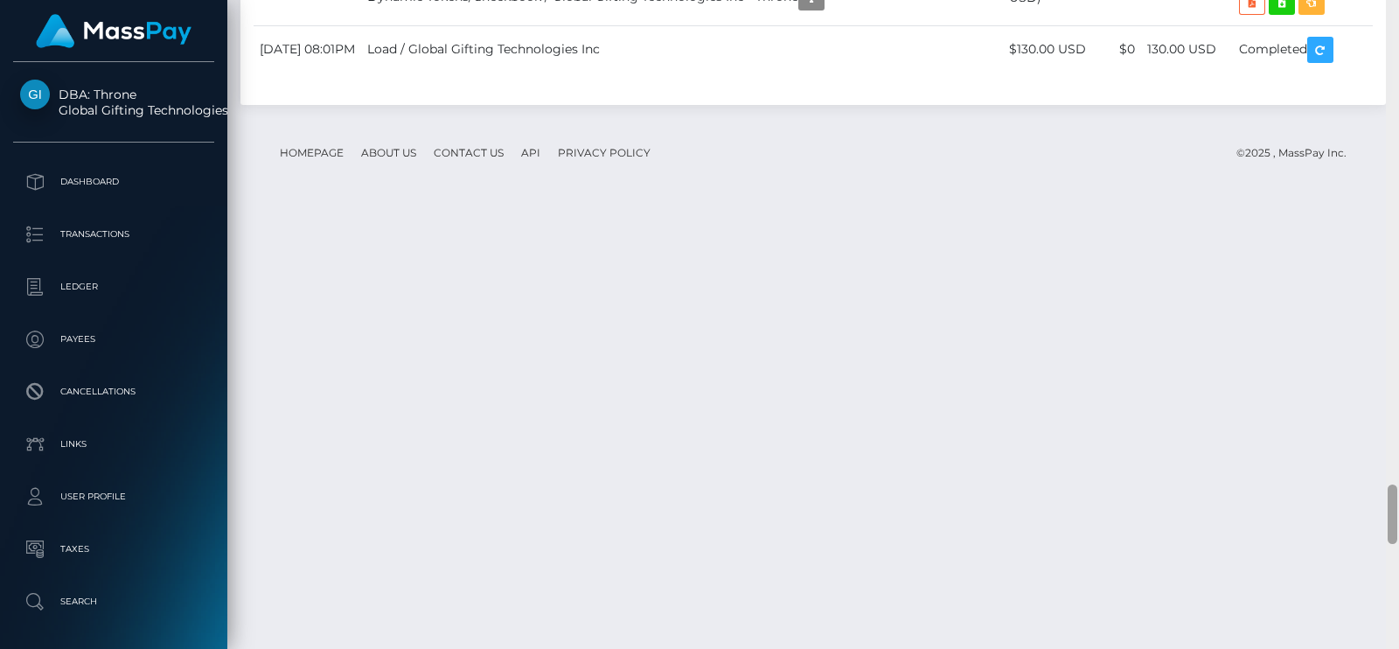
drag, startPoint x: 1398, startPoint y: 432, endPoint x: 1395, endPoint y: 174, distance: 257.9
click at [1395, 174] on div at bounding box center [1392, 324] width 13 height 649
click at [1395, 171] on div at bounding box center [1392, 324] width 13 height 649
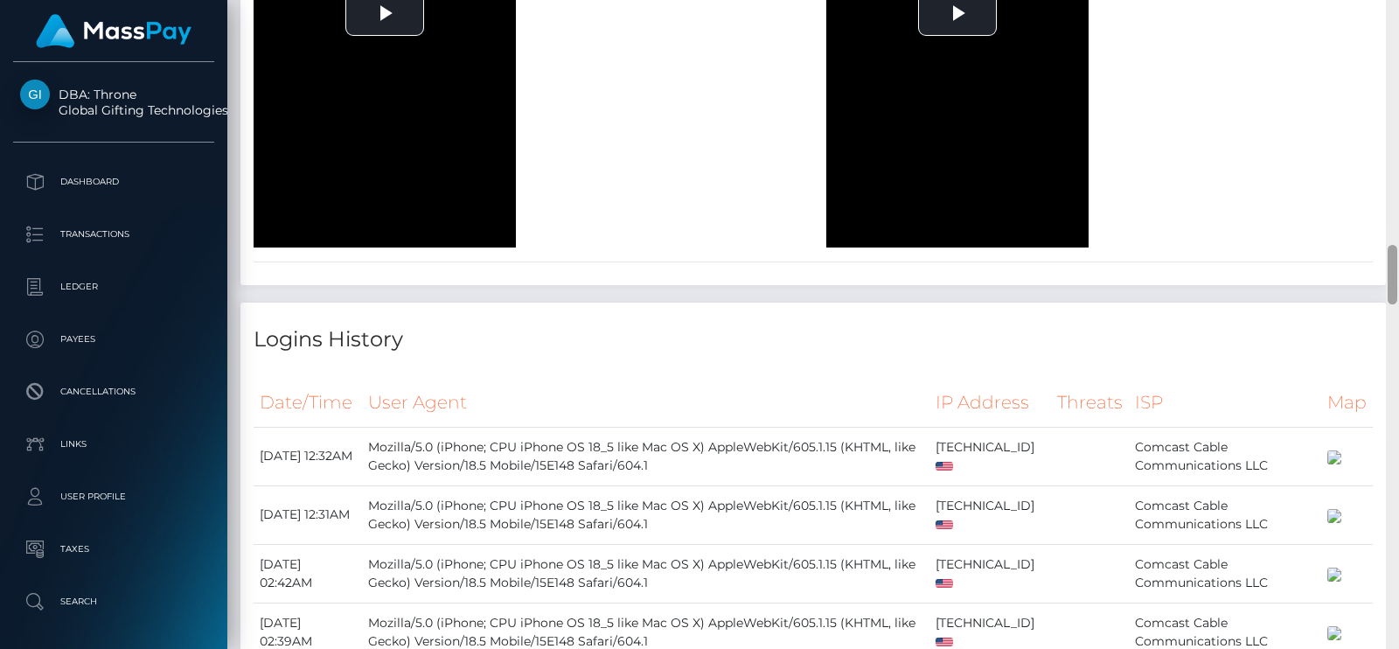
click at [1398, 54] on div at bounding box center [1392, 324] width 13 height 649
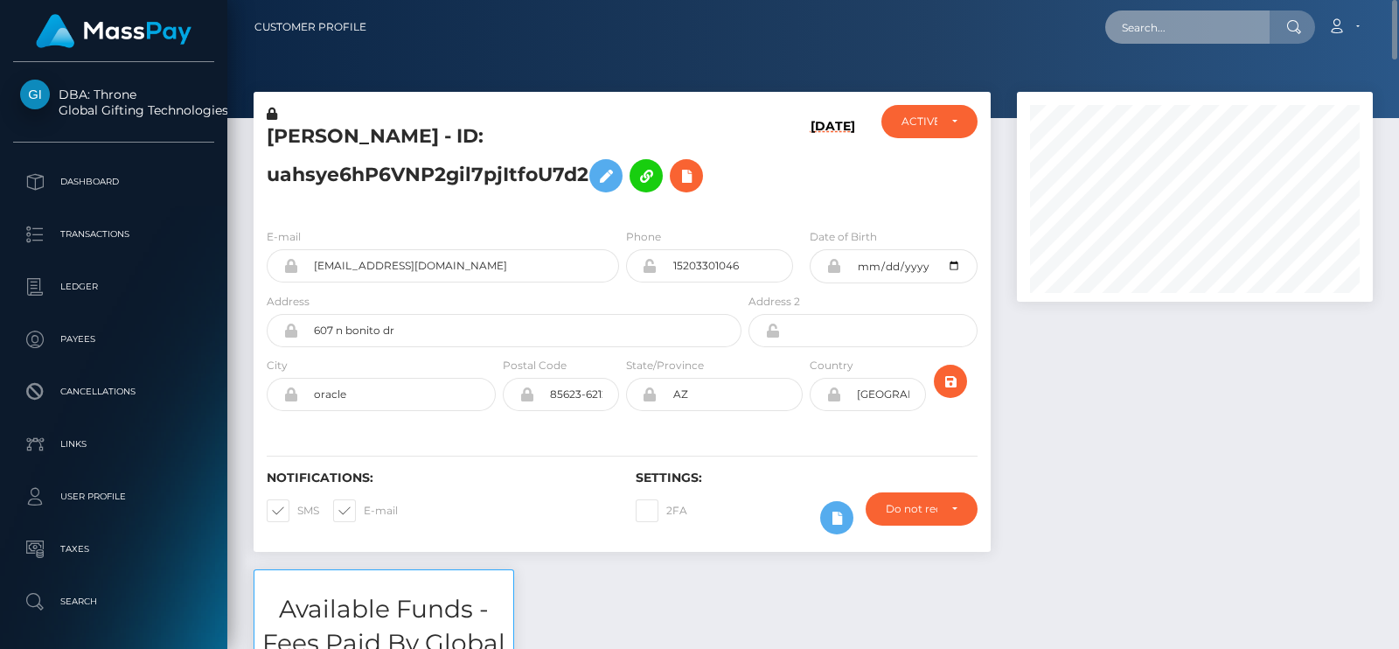
click at [1141, 24] on input "text" at bounding box center [1187, 26] width 164 height 33
paste input "bambamwetts@gmail.com"
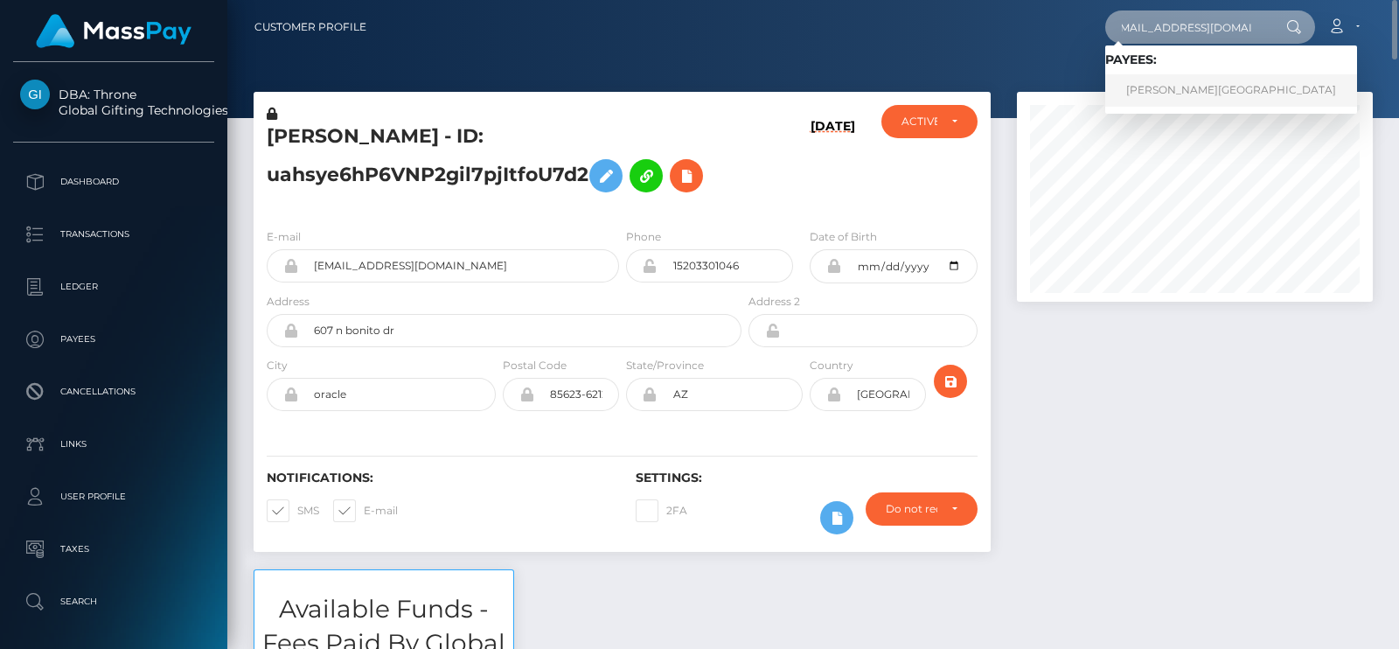
type input "bambamwetts@gmail.com"
click at [1200, 90] on link "Tina Hall-Jordan" at bounding box center [1231, 90] width 252 height 32
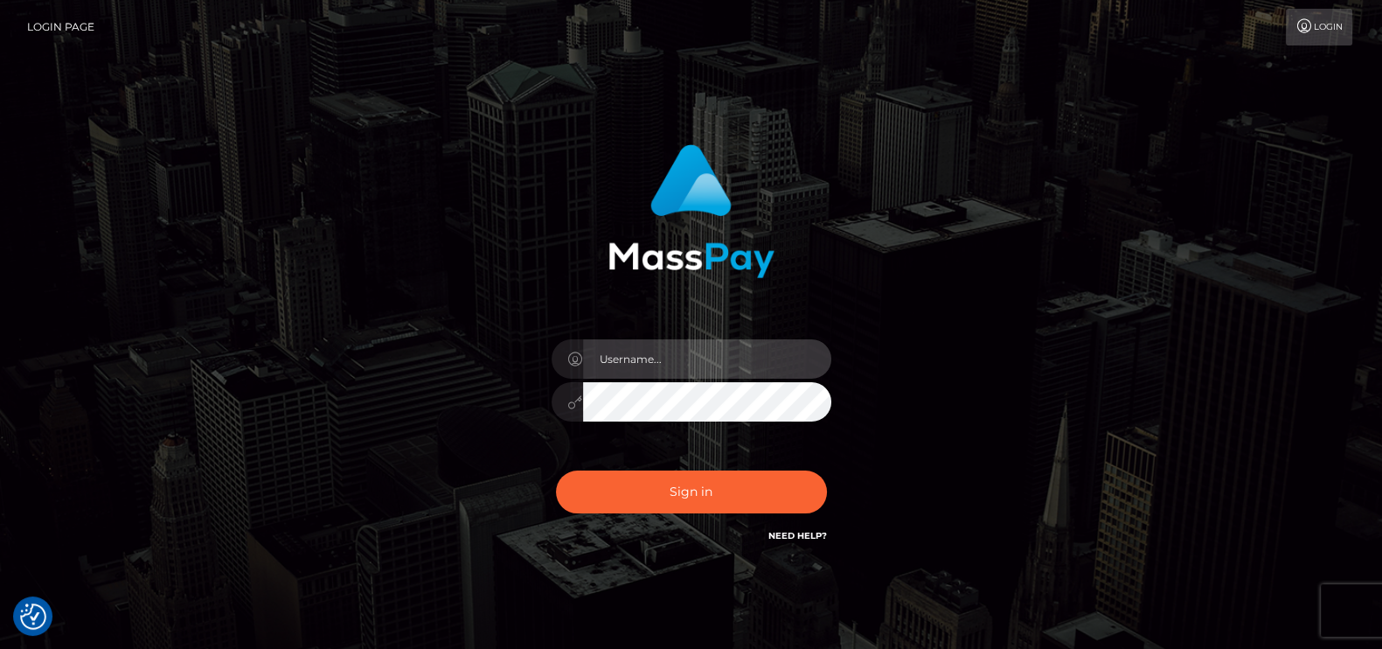
type input "petros.kidane"
click at [666, 523] on div "Sign in Need Help?" at bounding box center [692, 499] width 306 height 78
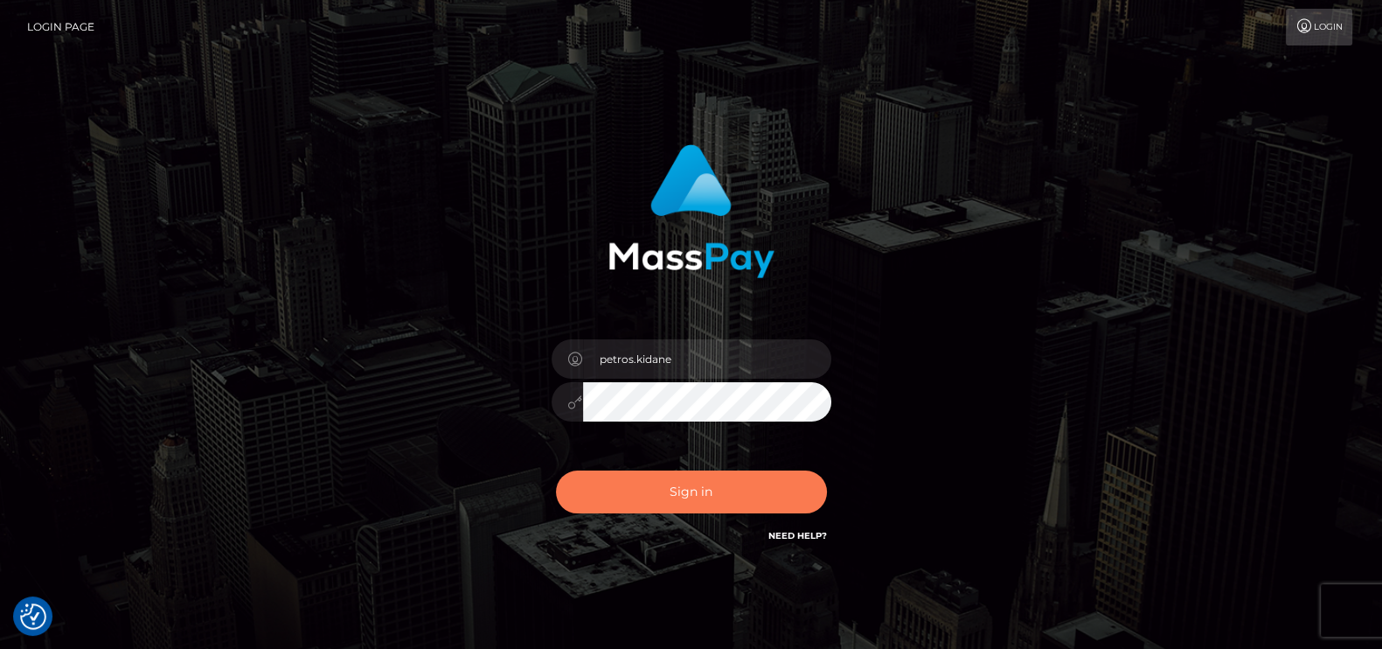
click at [664, 497] on button "Sign in" at bounding box center [691, 491] width 271 height 43
type input "petros.kidane"
click at [664, 486] on button "Sign in" at bounding box center [691, 491] width 271 height 43
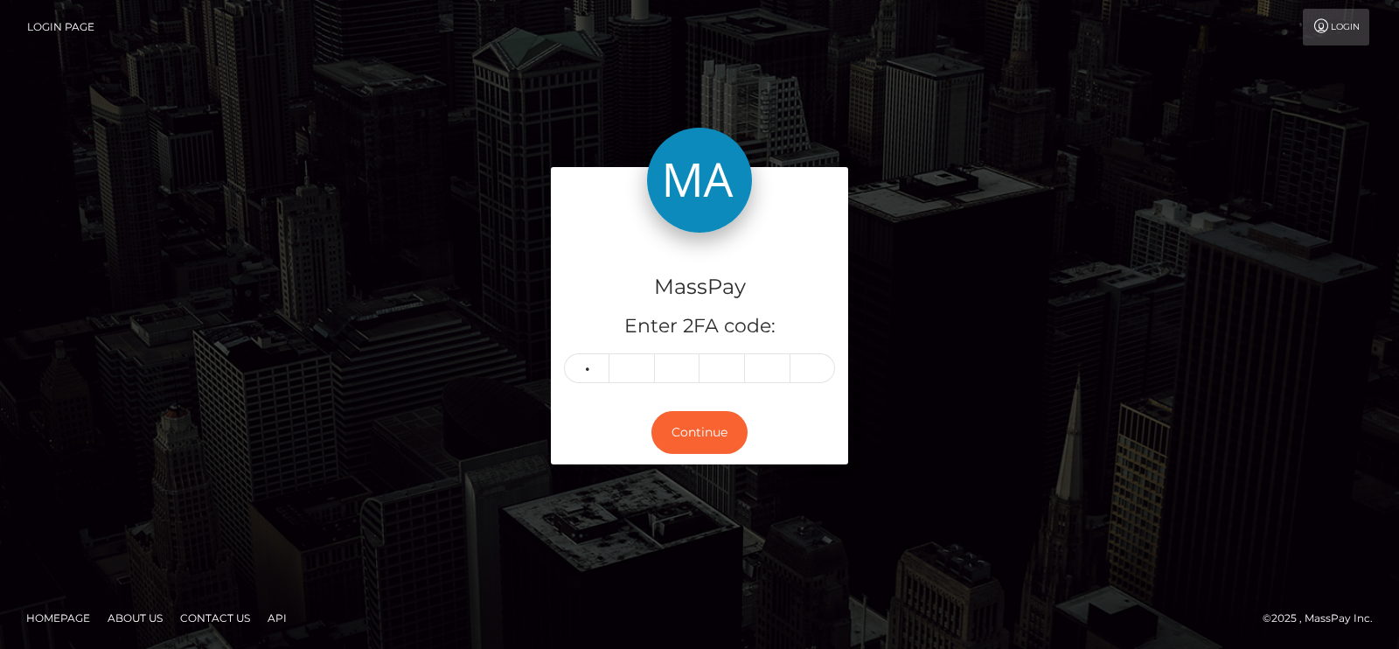
type input "0"
type input "8"
type input "0"
type input "7"
type input "8"
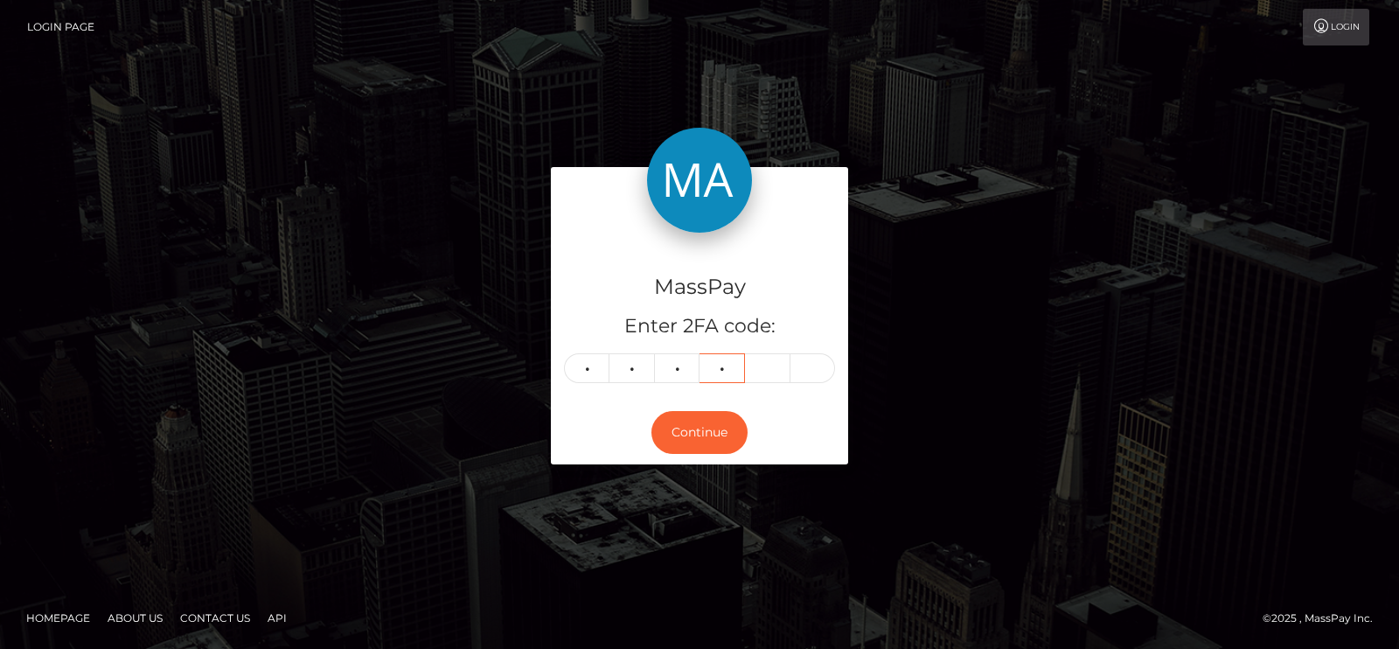
type input "4"
type input "0"
type input "3"
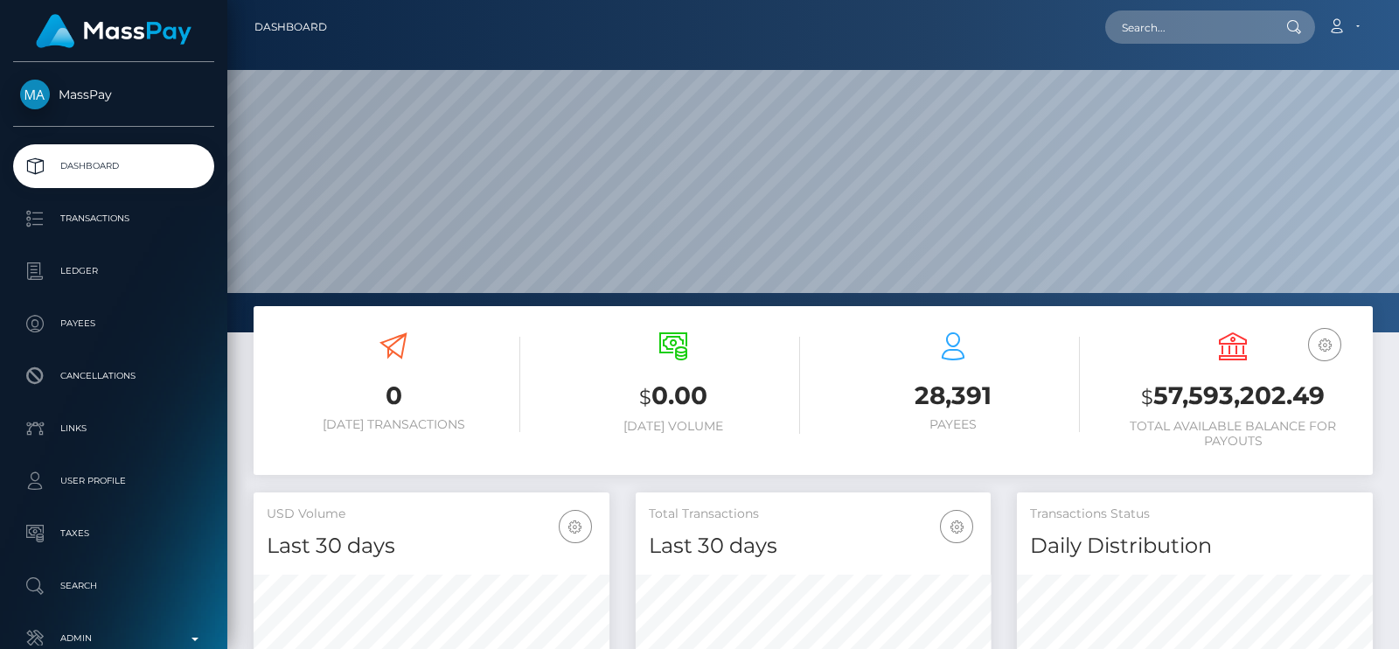
scroll to position [309, 355]
click at [1137, 33] on input "text" at bounding box center [1187, 26] width 164 height 33
paste input "[EMAIL_ADDRESS][DOMAIN_NAME]"
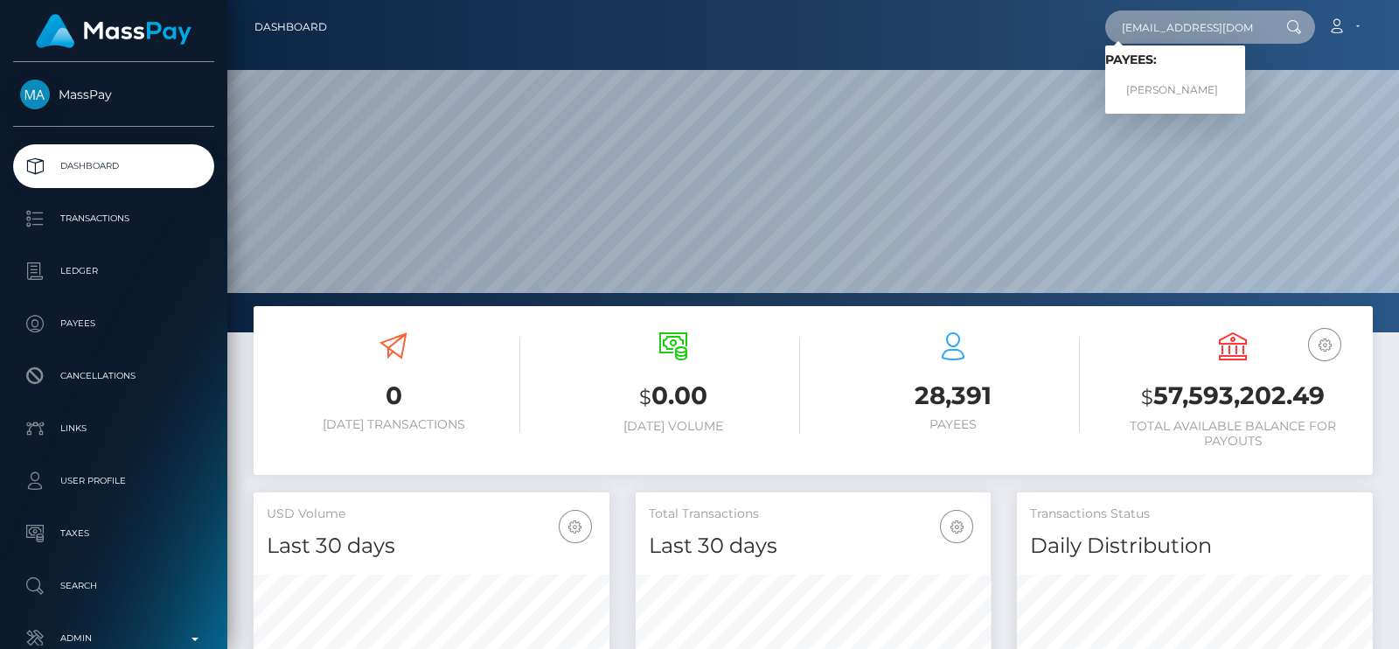
type input "[EMAIL_ADDRESS][DOMAIN_NAME]"
click at [1159, 89] on link "Gati Julius" at bounding box center [1175, 90] width 140 height 32
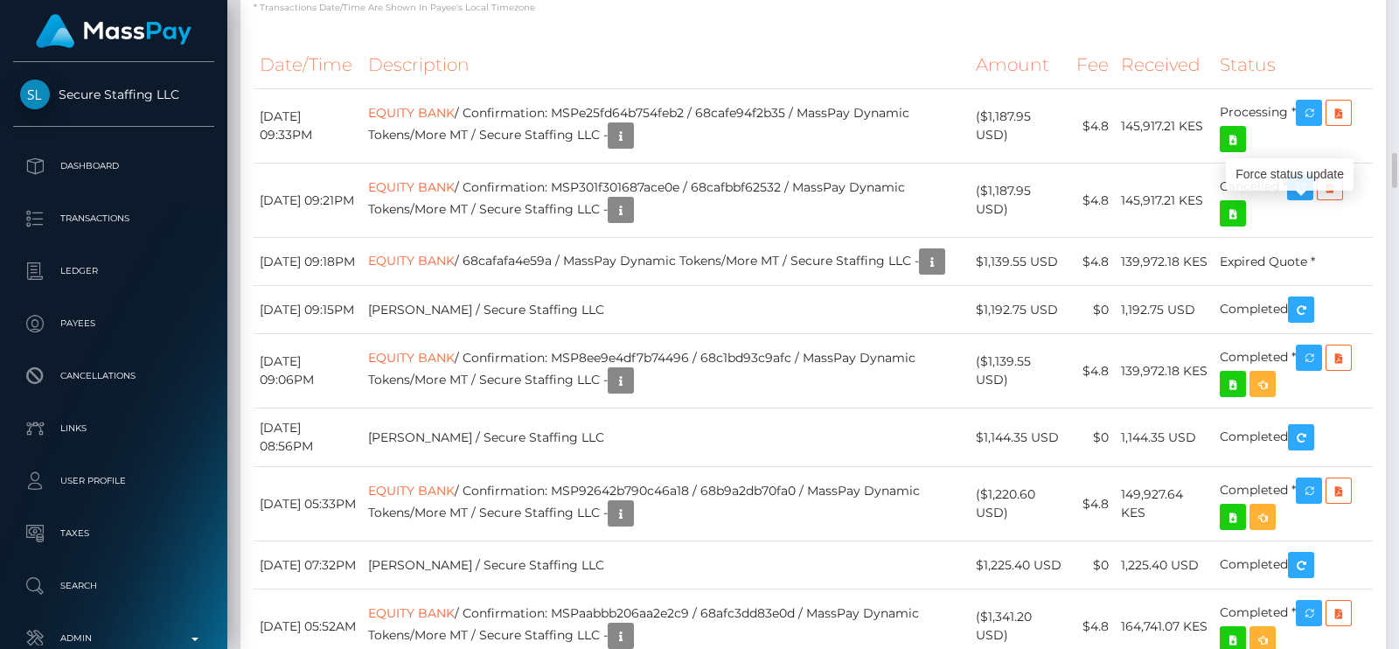
scroll to position [209, 355]
